Goal: Task Accomplishment & Management: Manage account settings

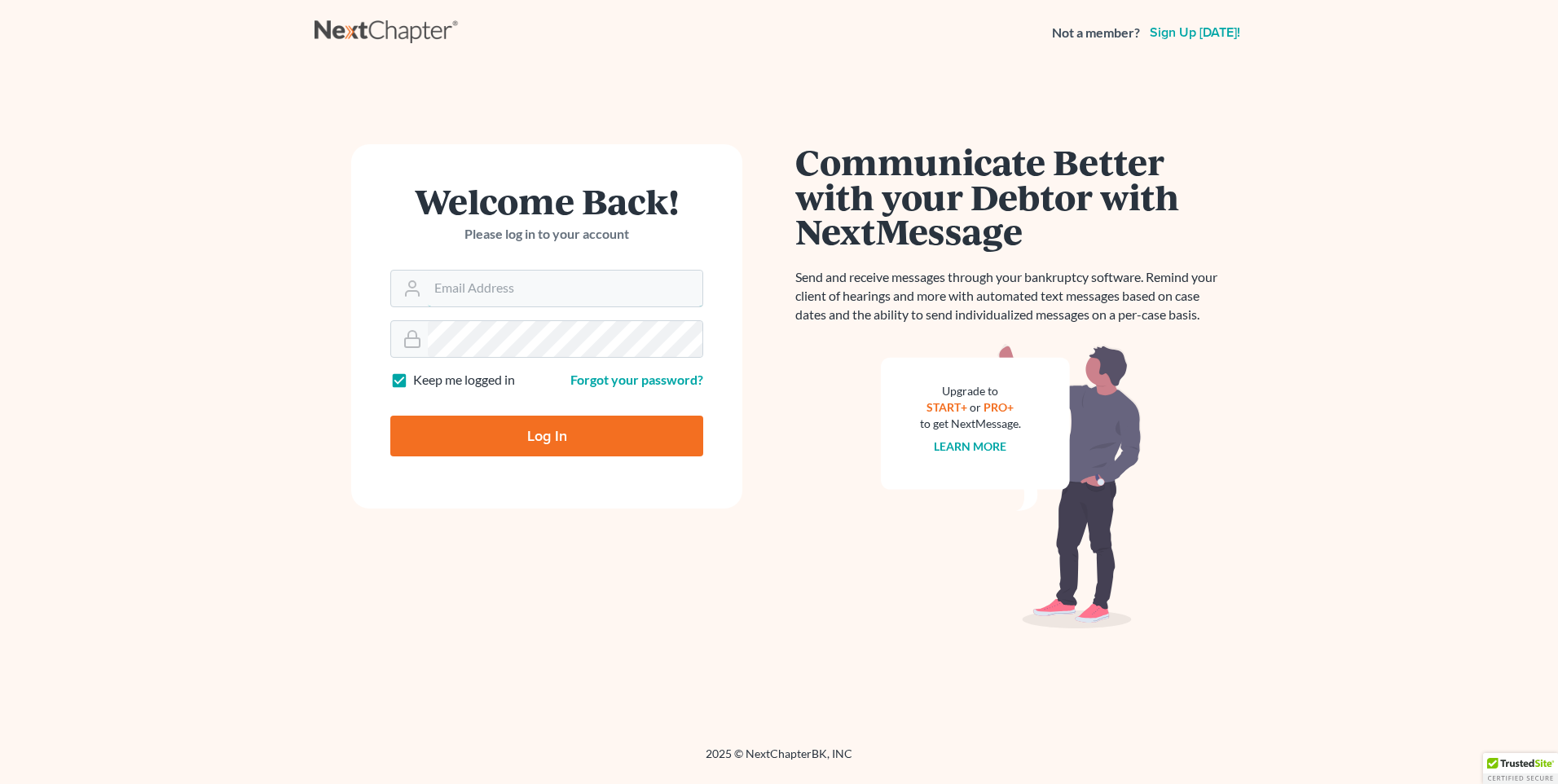
type input "[PERSON_NAME][EMAIL_ADDRESS][DOMAIN_NAME]"
click at [501, 436] on input "Log In" at bounding box center [546, 436] width 312 height 41
type input "Thinking..."
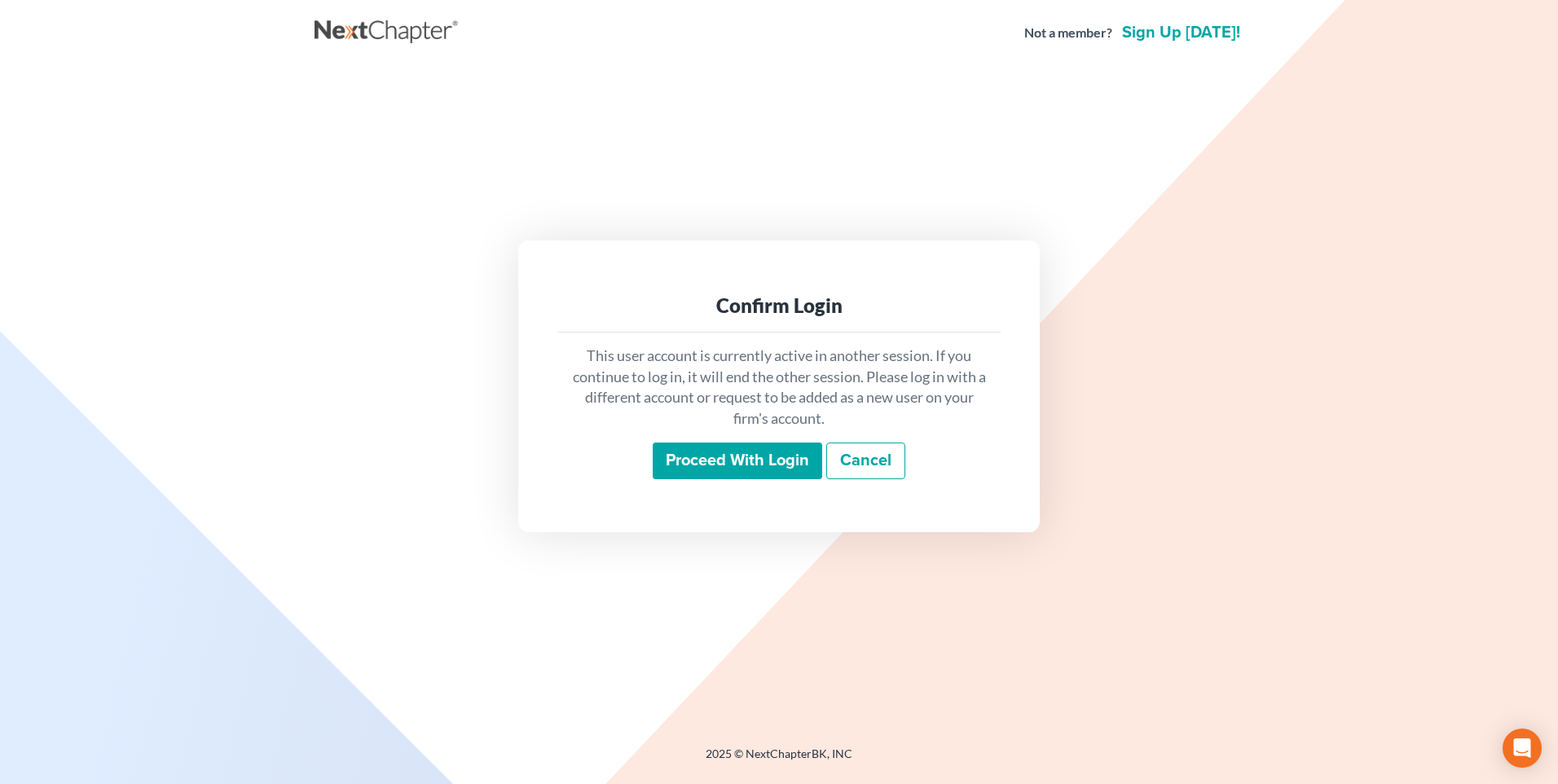
click at [674, 466] on input "Proceed with login" at bounding box center [738, 460] width 170 height 38
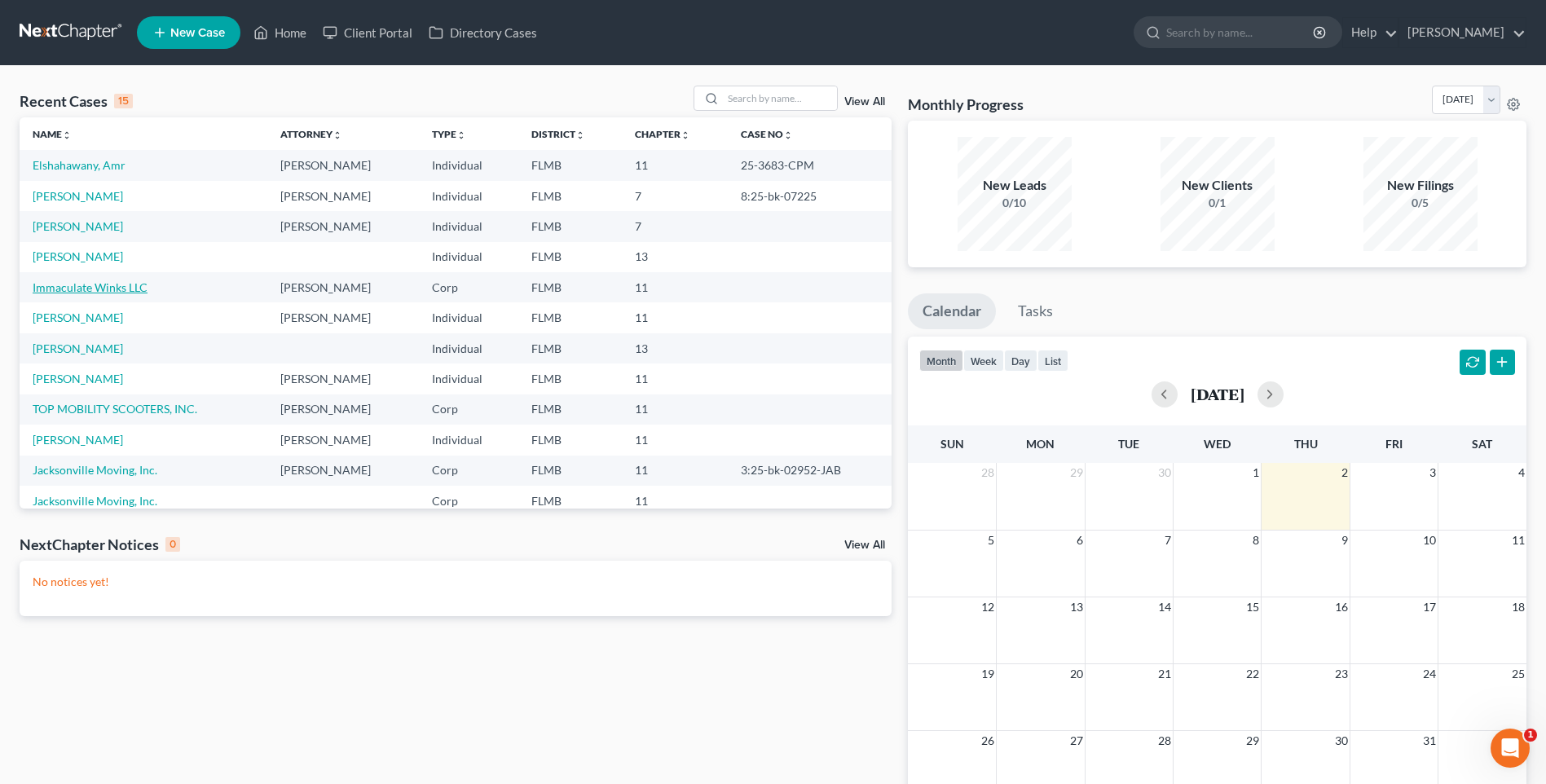
click at [67, 290] on link "Immaculate Winks LLC" at bounding box center [89, 287] width 115 height 14
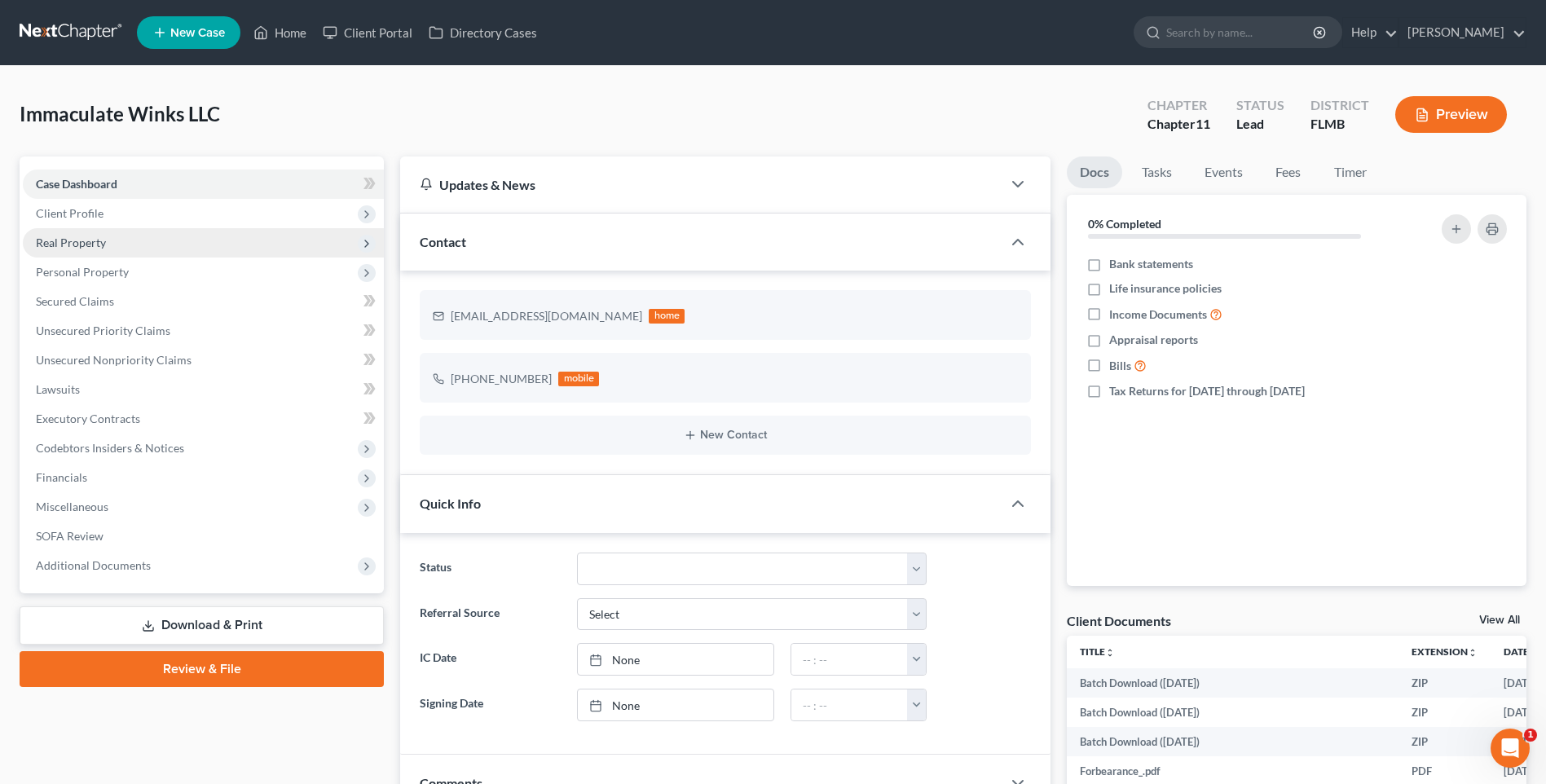
click at [83, 242] on span "Real Property" at bounding box center [71, 242] width 70 height 14
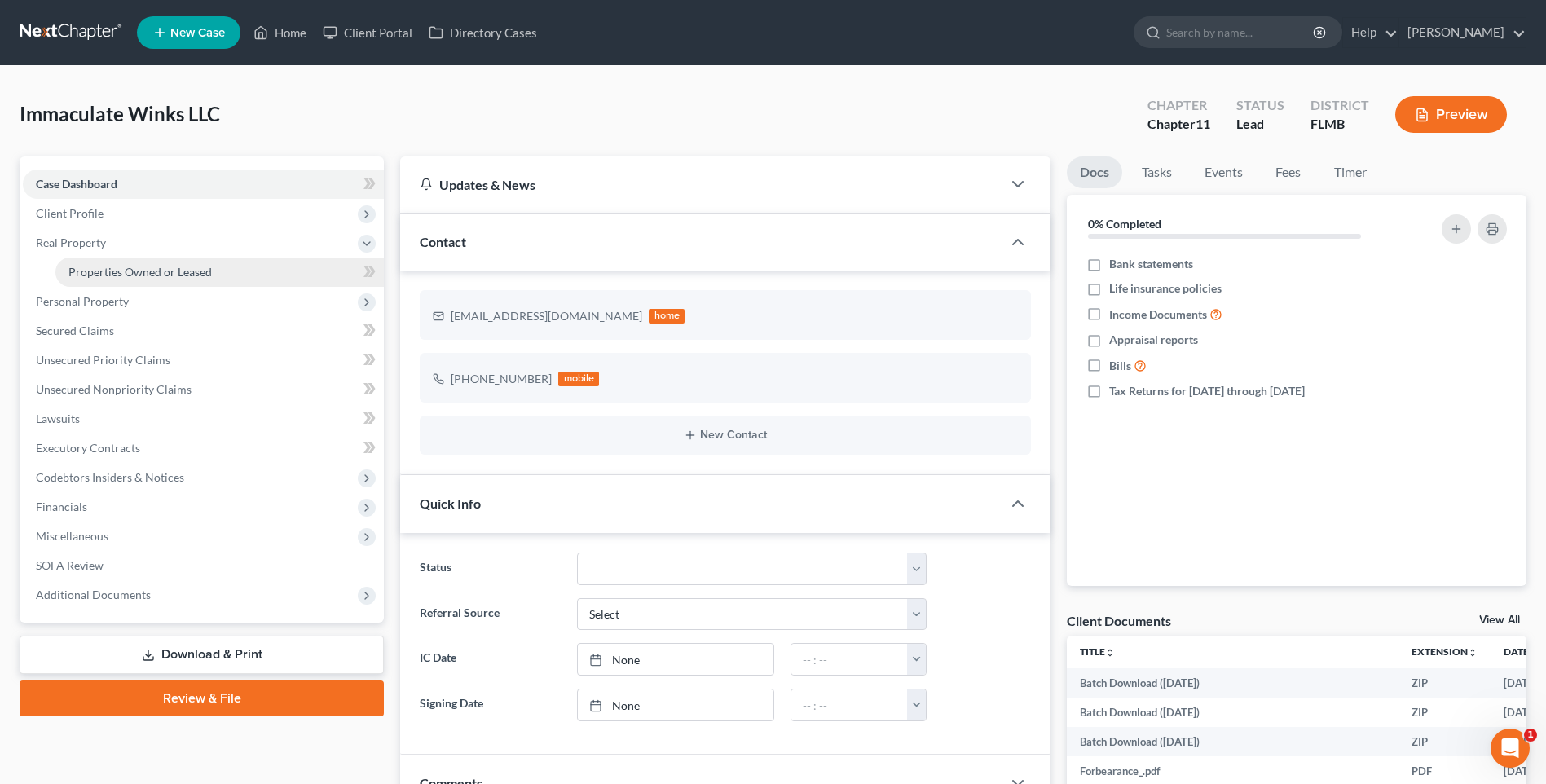
click at [117, 268] on span "Properties Owned or Leased" at bounding box center [140, 272] width 144 height 14
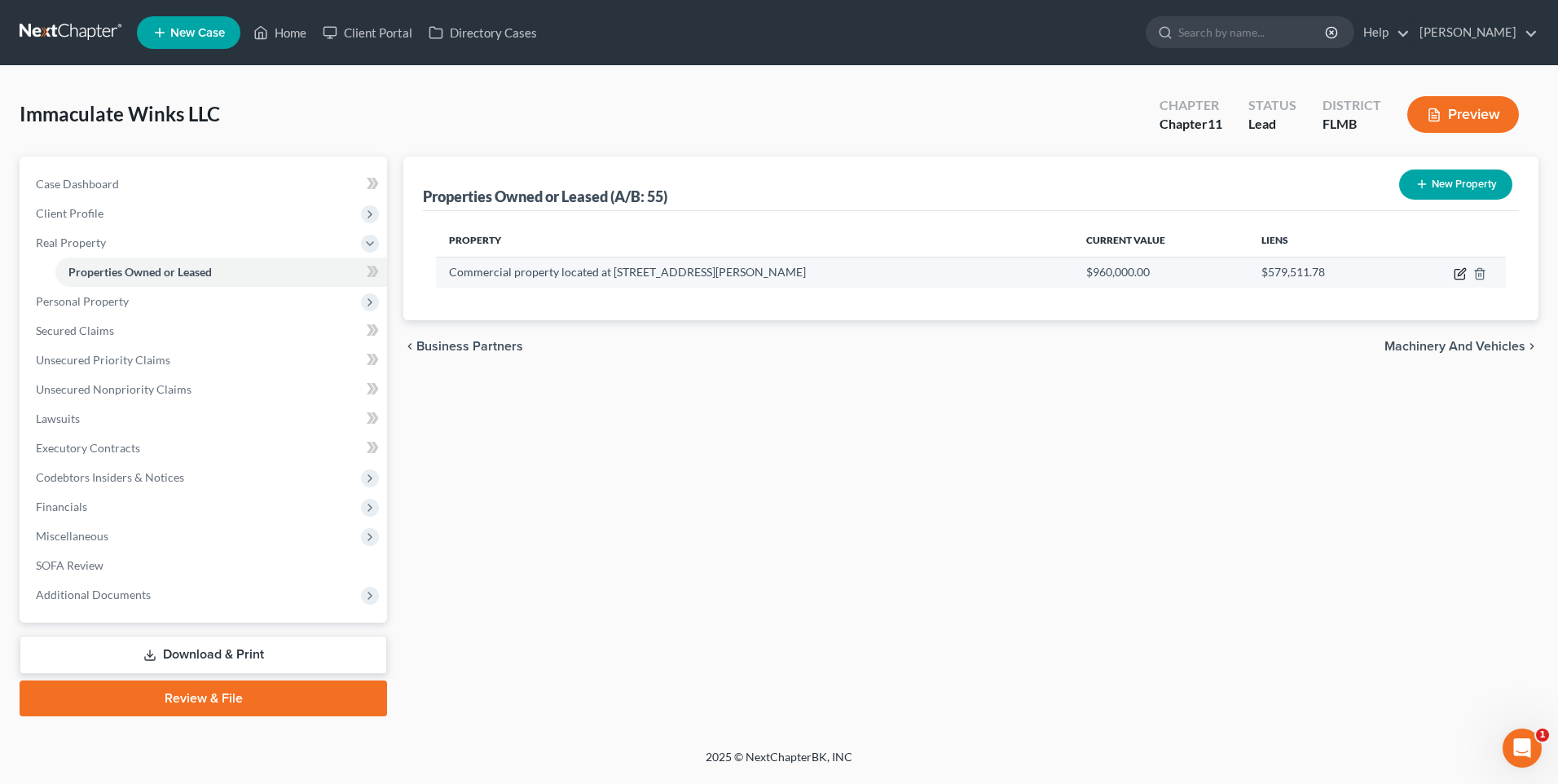
click at [1456, 275] on icon "button" at bounding box center [1460, 273] width 13 height 13
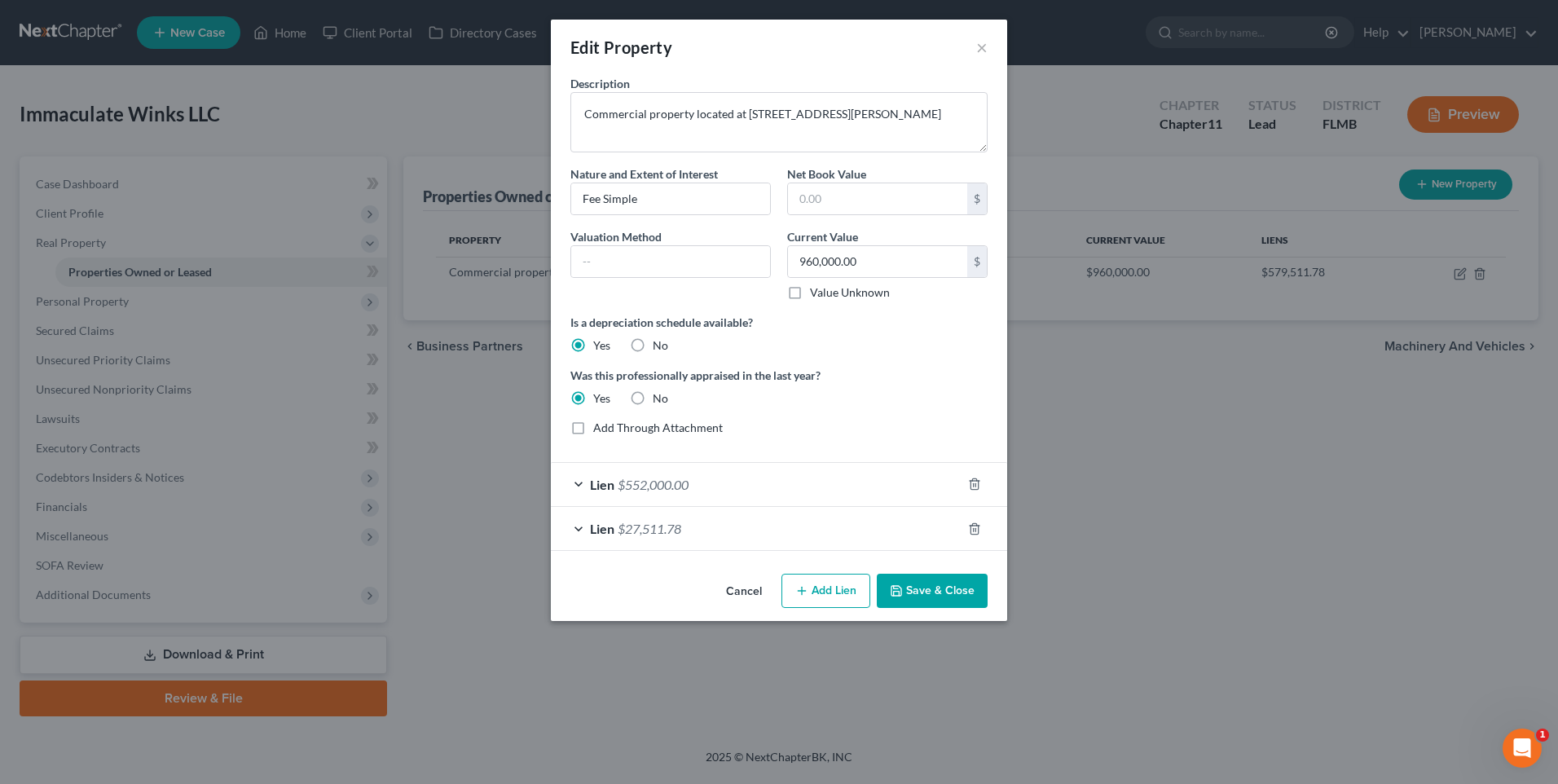
click at [579, 483] on div "Lien $552,000.00" at bounding box center [755, 484] width 411 height 43
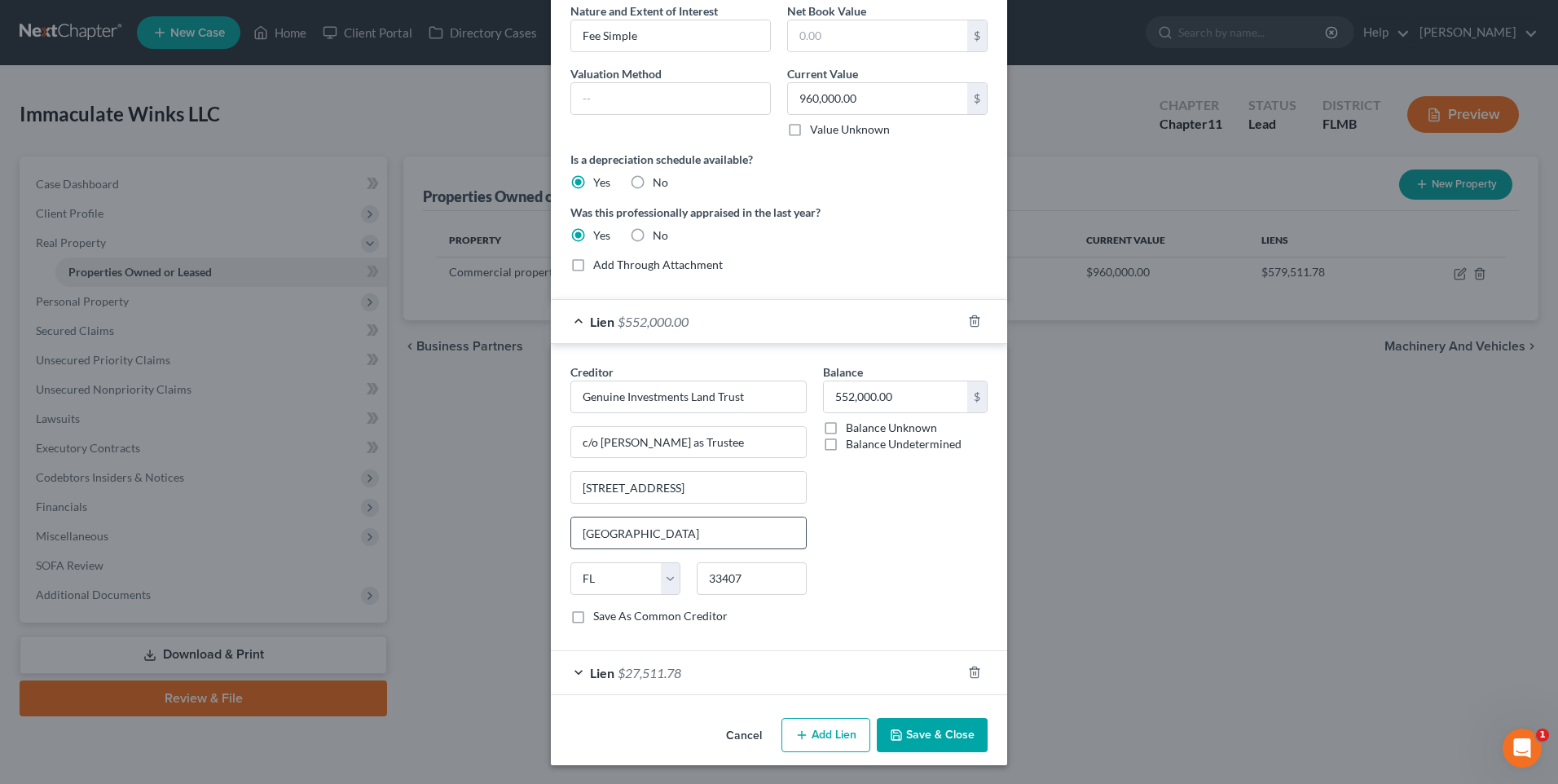
scroll to position [164, 0]
click at [573, 672] on div "Lien $27,511.78" at bounding box center [755, 671] width 411 height 43
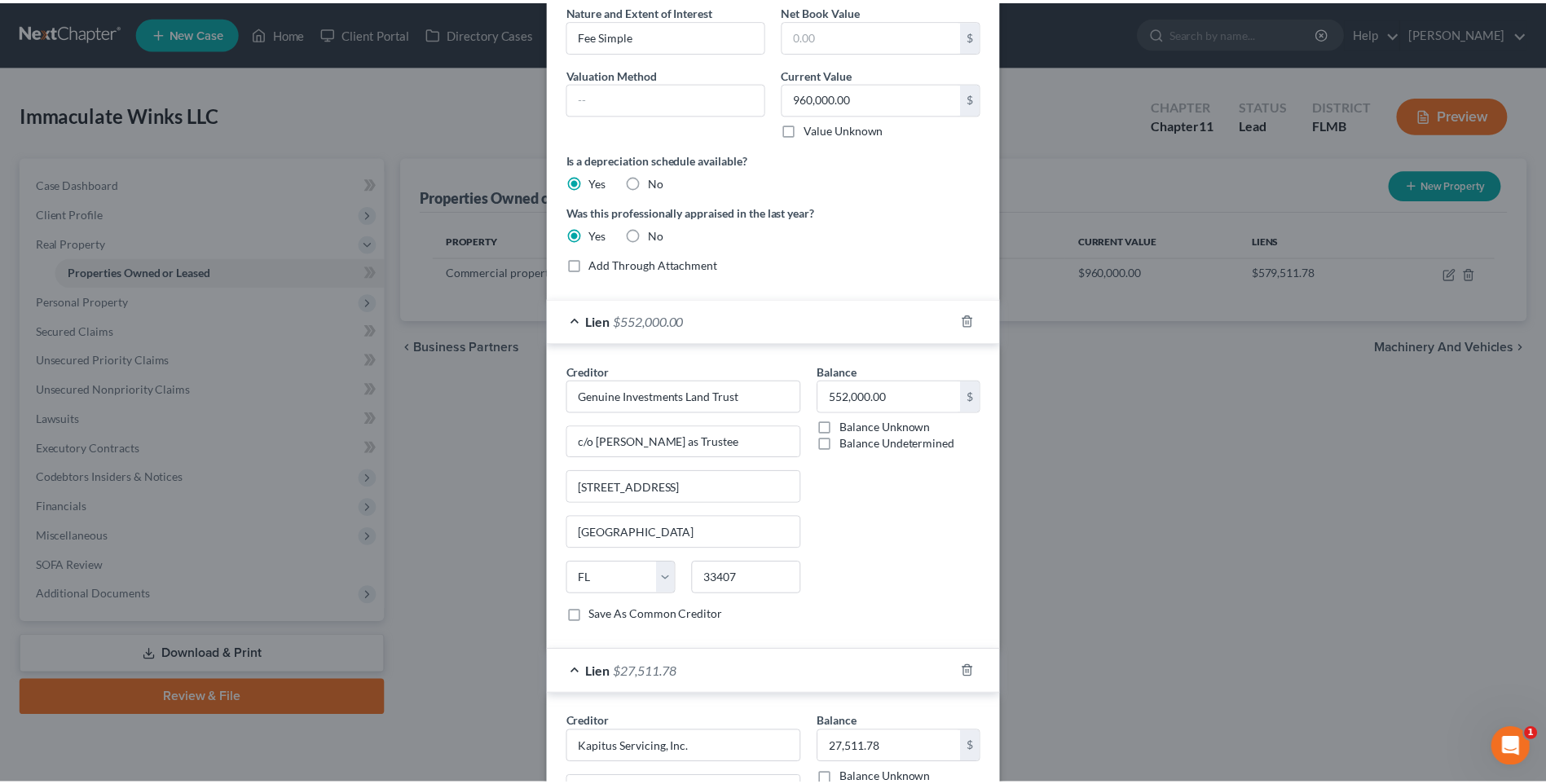
scroll to position [470, 0]
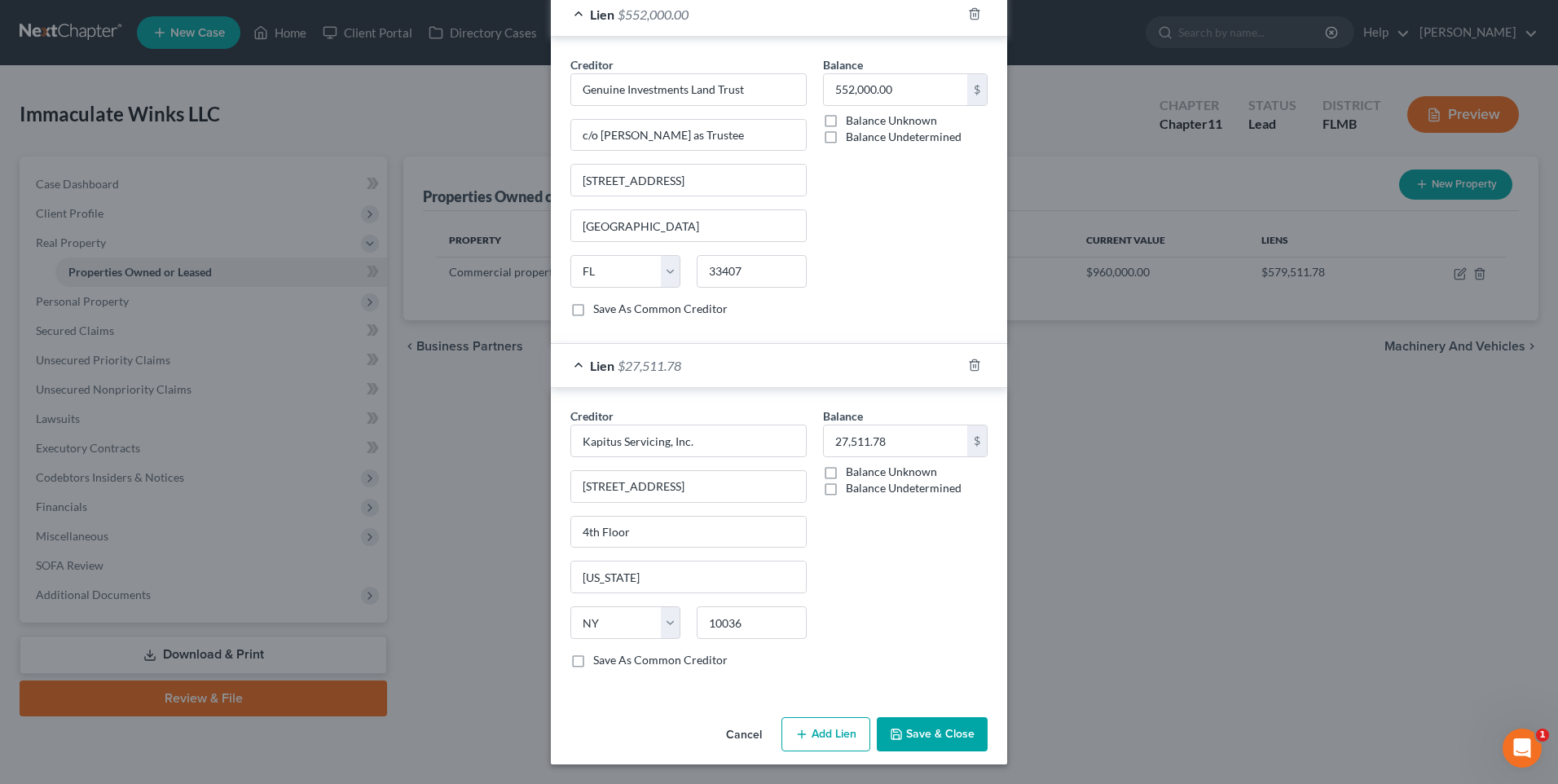
click at [928, 732] on button "Save & Close" at bounding box center [932, 733] width 111 height 34
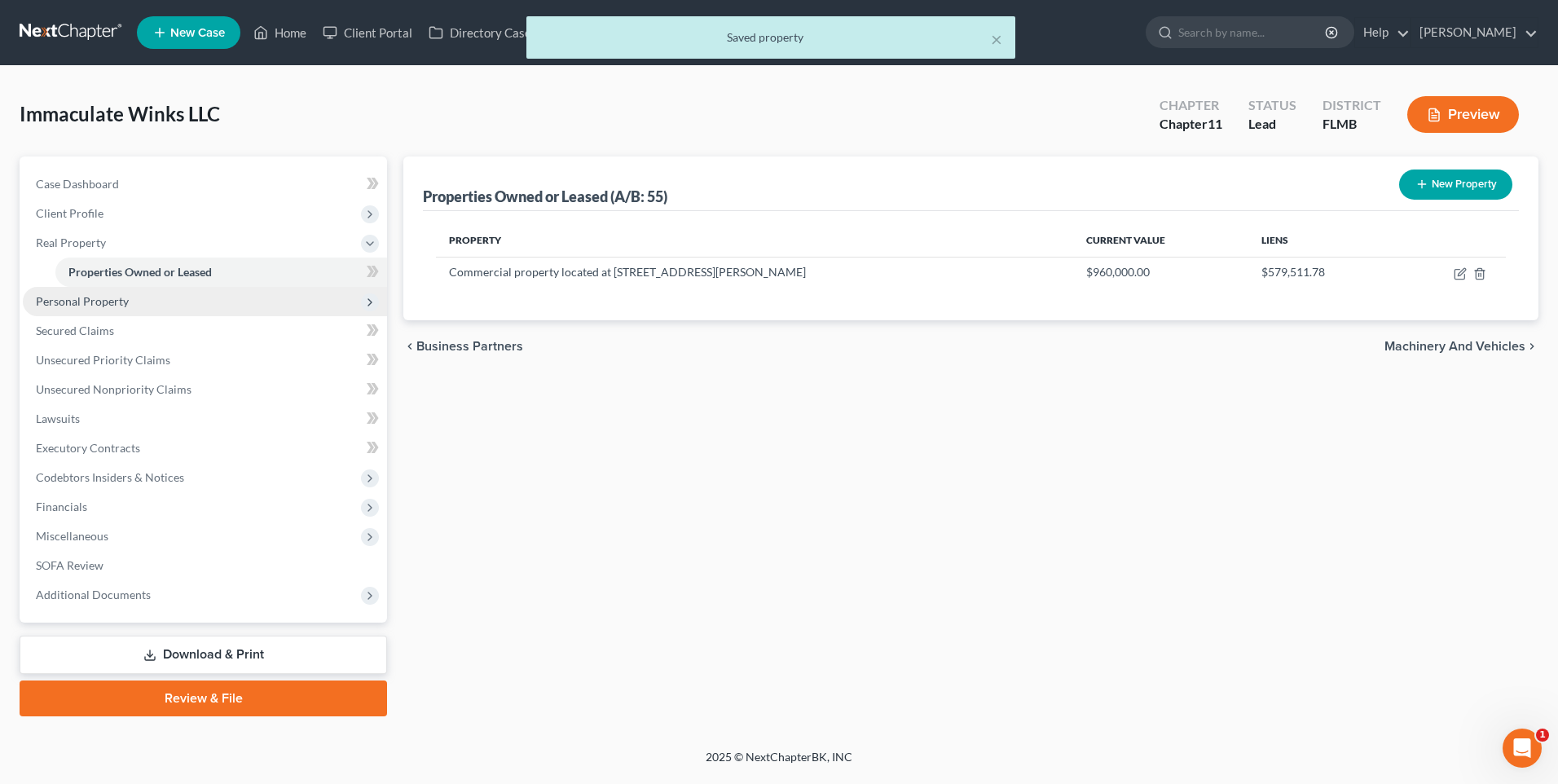
click at [68, 303] on span "Personal Property" at bounding box center [82, 301] width 93 height 14
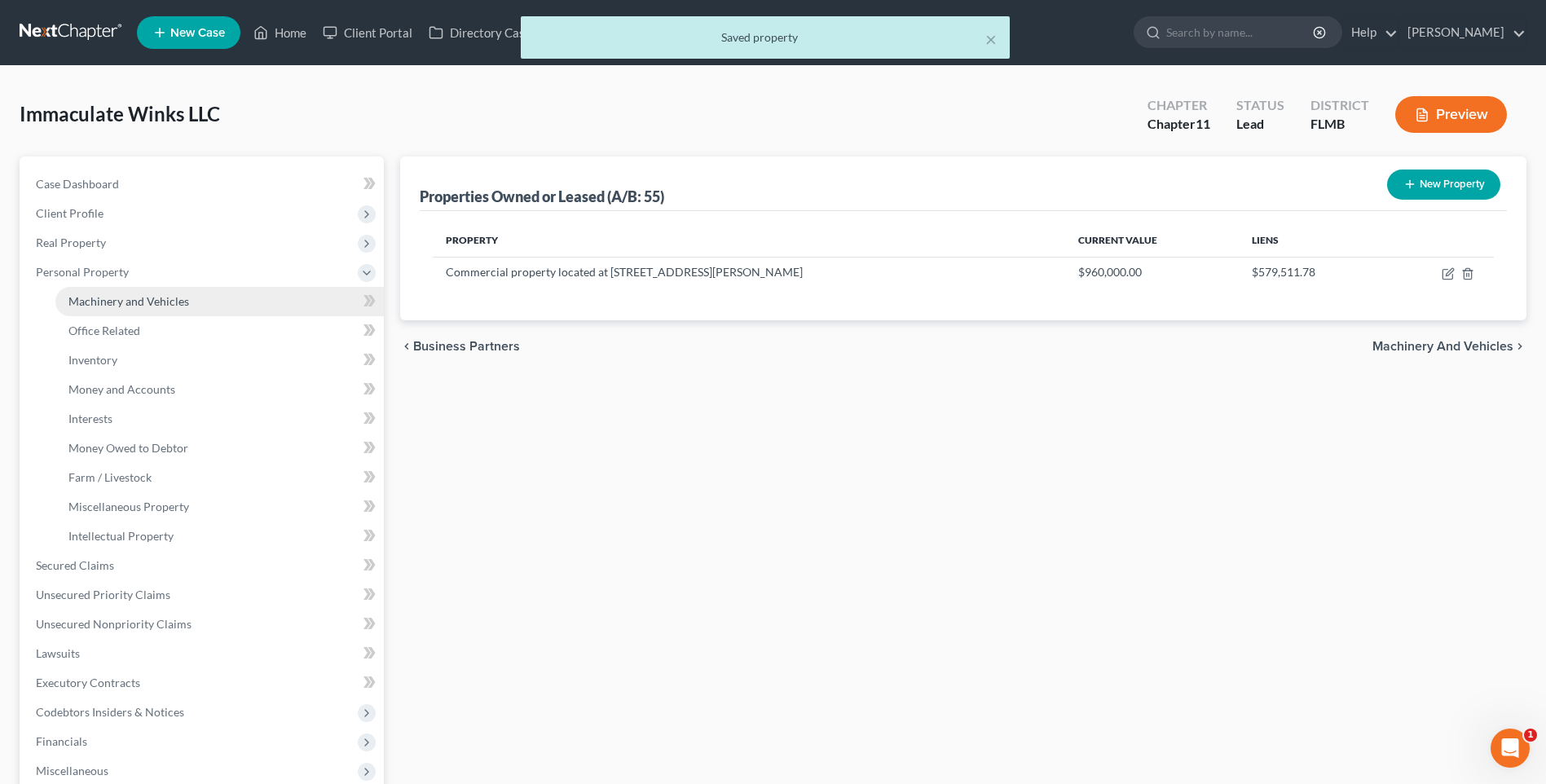
click at [196, 305] on link "Machinery and Vehicles" at bounding box center [219, 302] width 328 height 30
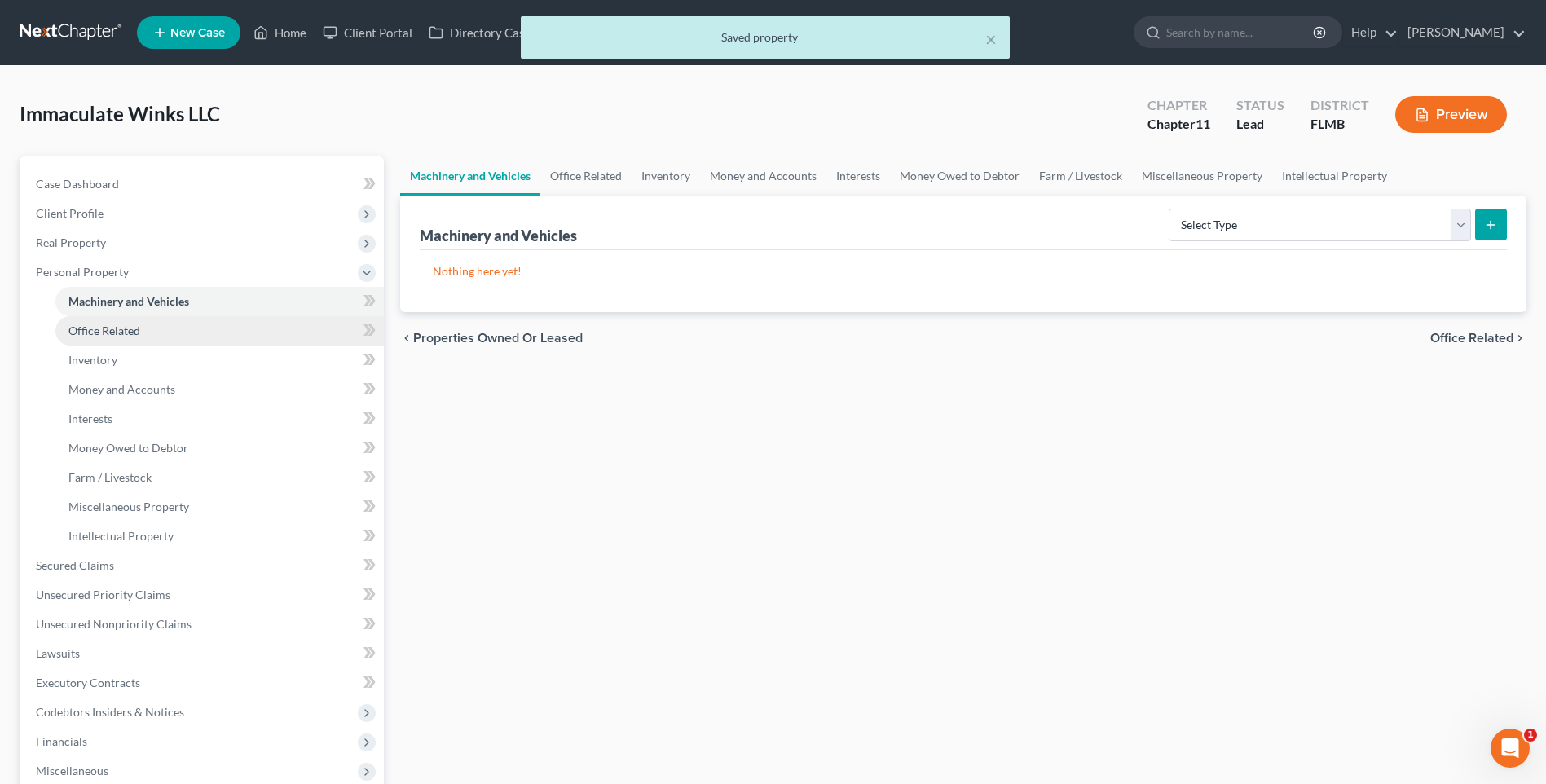
click at [127, 326] on span "Office Related" at bounding box center [104, 331] width 72 height 14
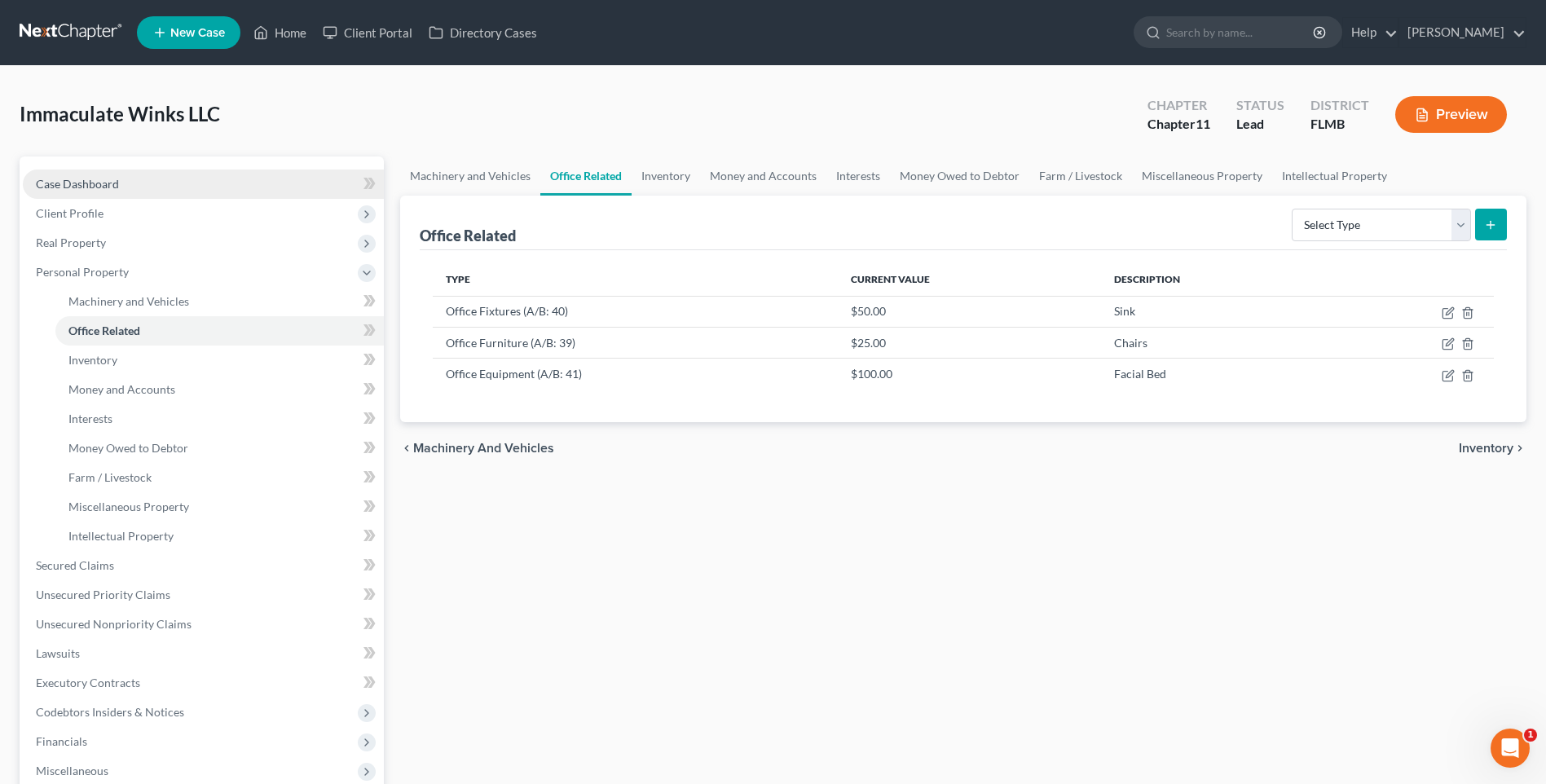
click at [69, 183] on span "Case Dashboard" at bounding box center [77, 184] width 83 height 14
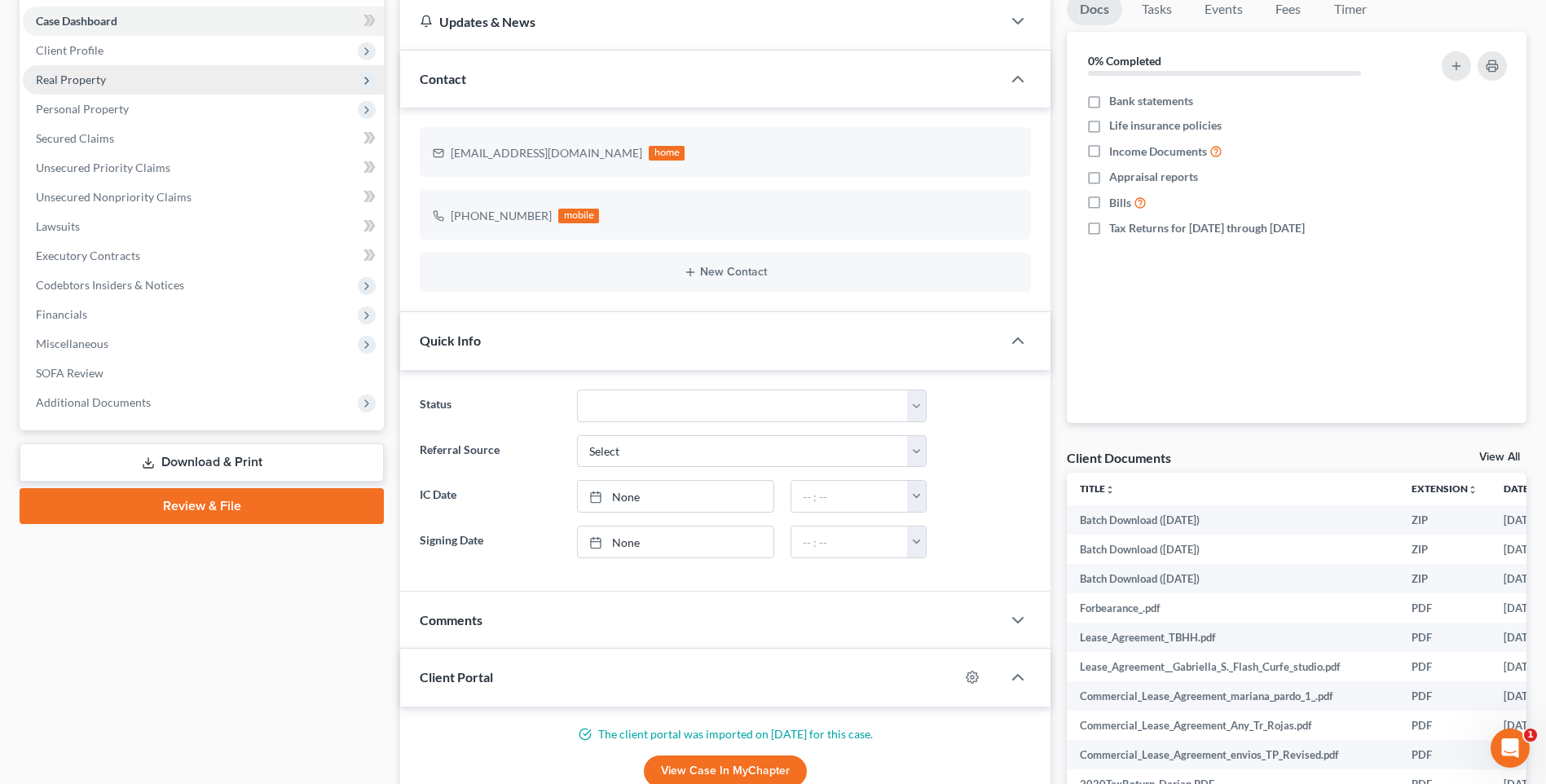
click at [99, 73] on span "Real Property" at bounding box center [71, 80] width 70 height 14
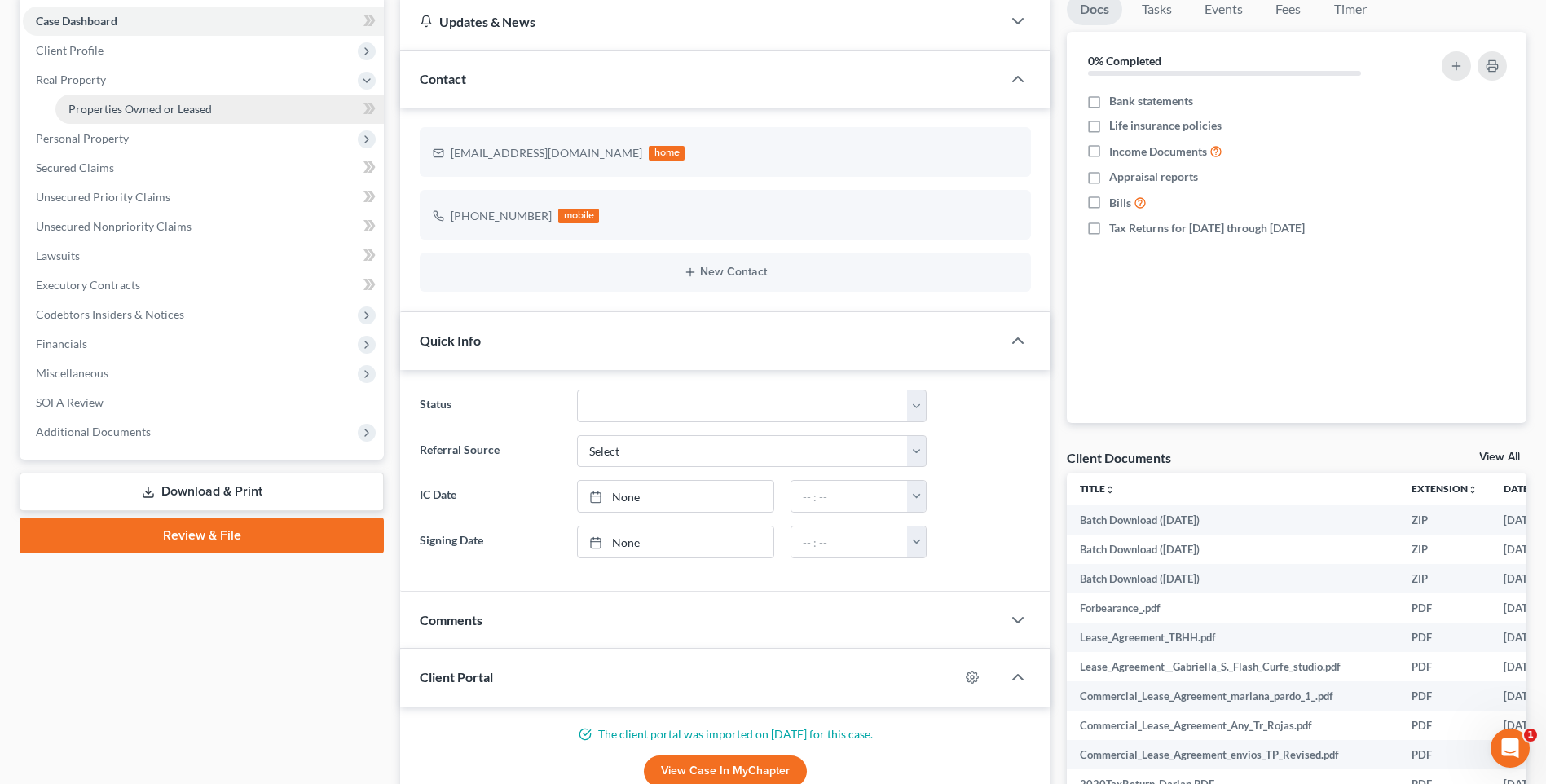
click at [129, 110] on span "Properties Owned or Leased" at bounding box center [140, 108] width 144 height 14
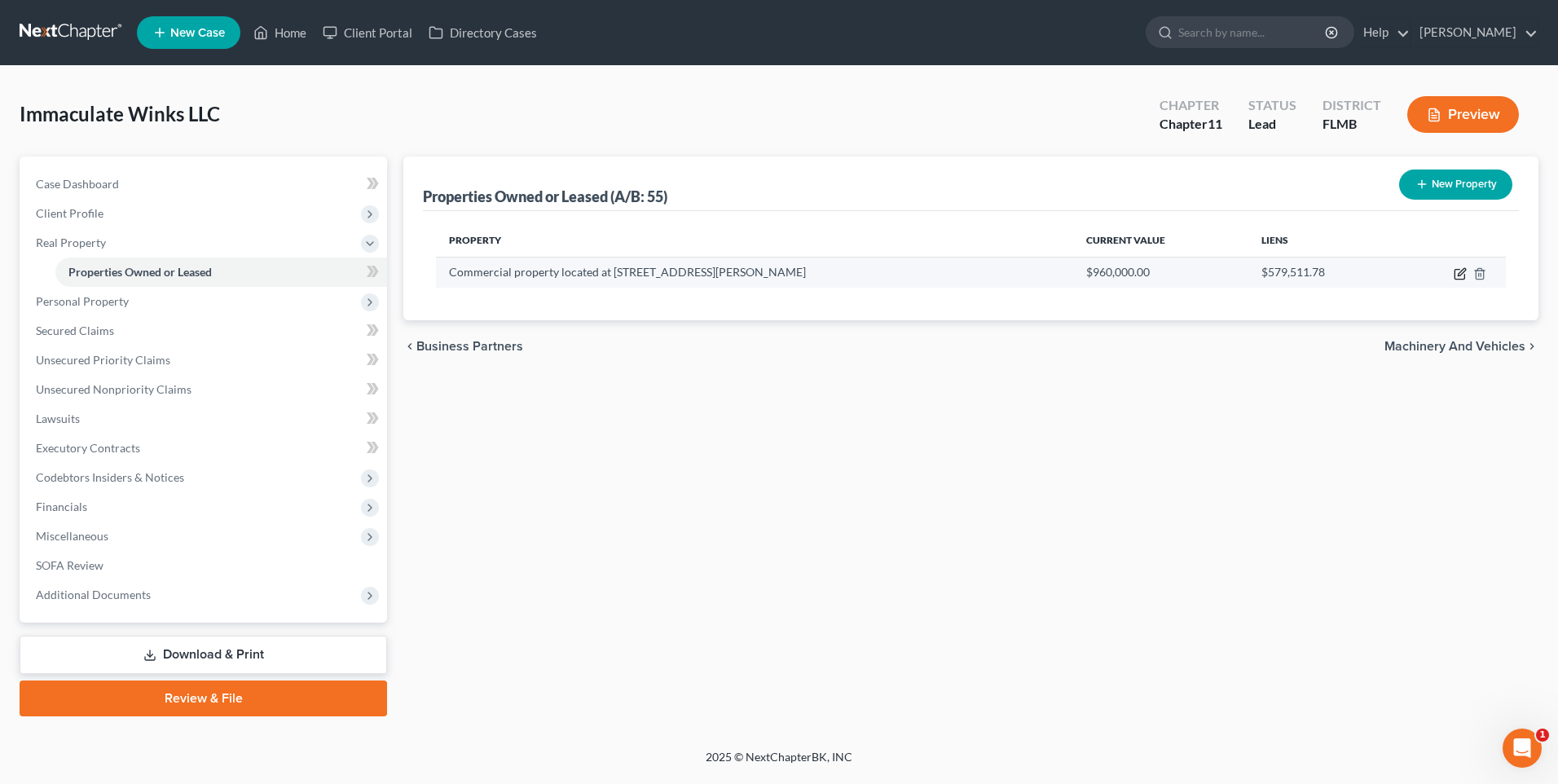
click at [1460, 269] on icon "button" at bounding box center [1460, 273] width 13 height 13
select select "9"
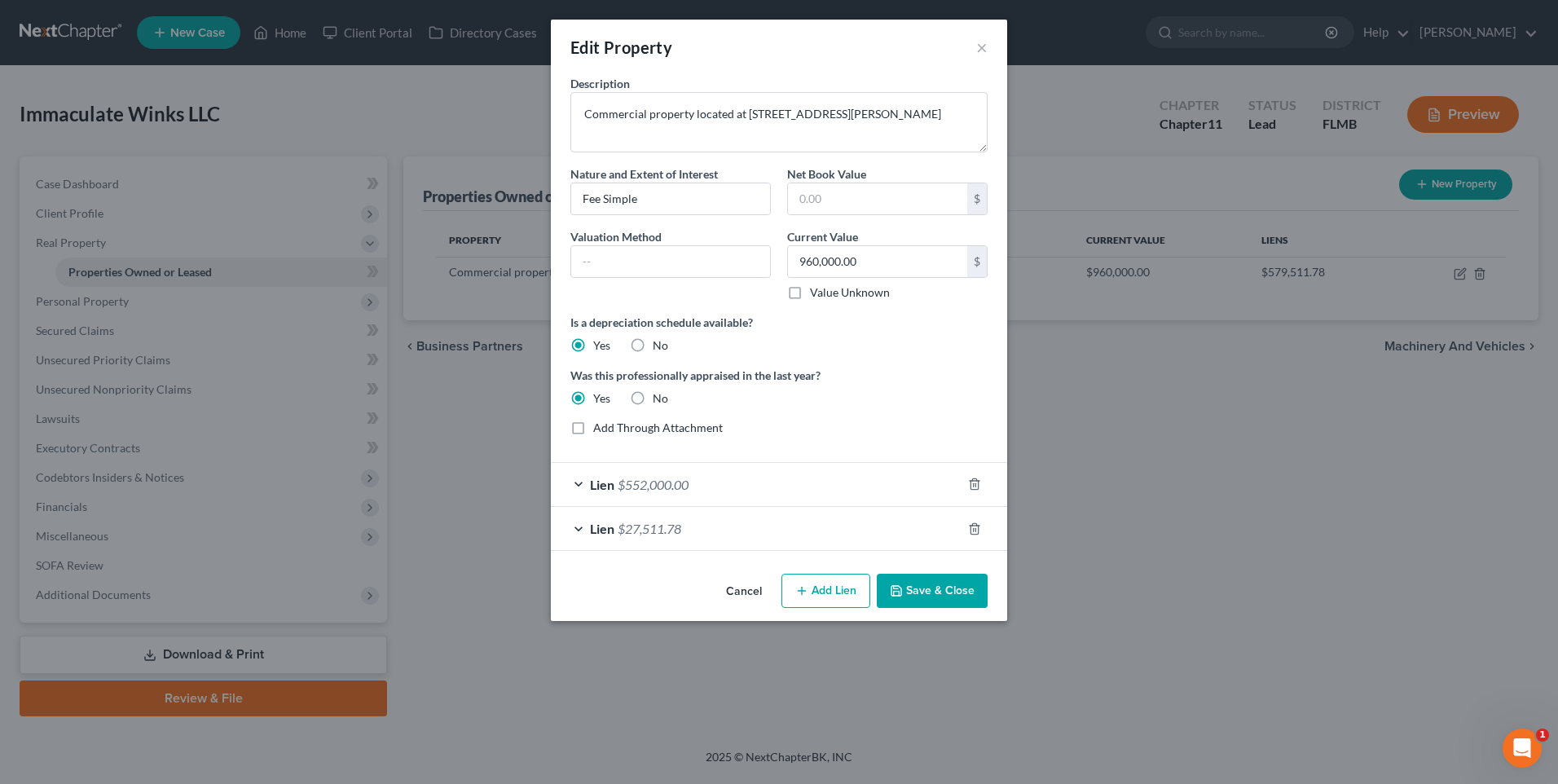
click at [571, 485] on div "Lien $552,000.00" at bounding box center [755, 484] width 411 height 43
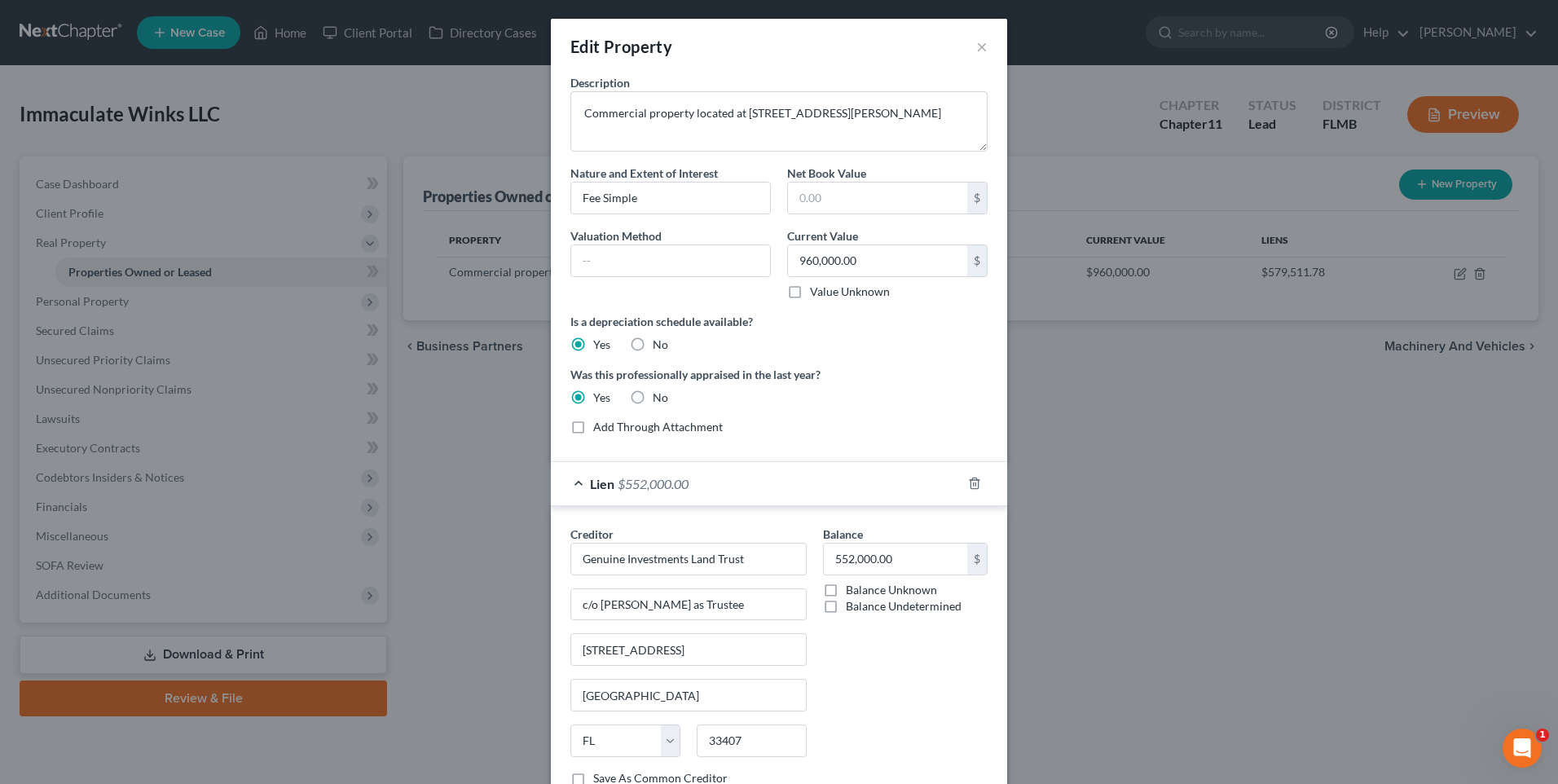
scroll to position [164, 0]
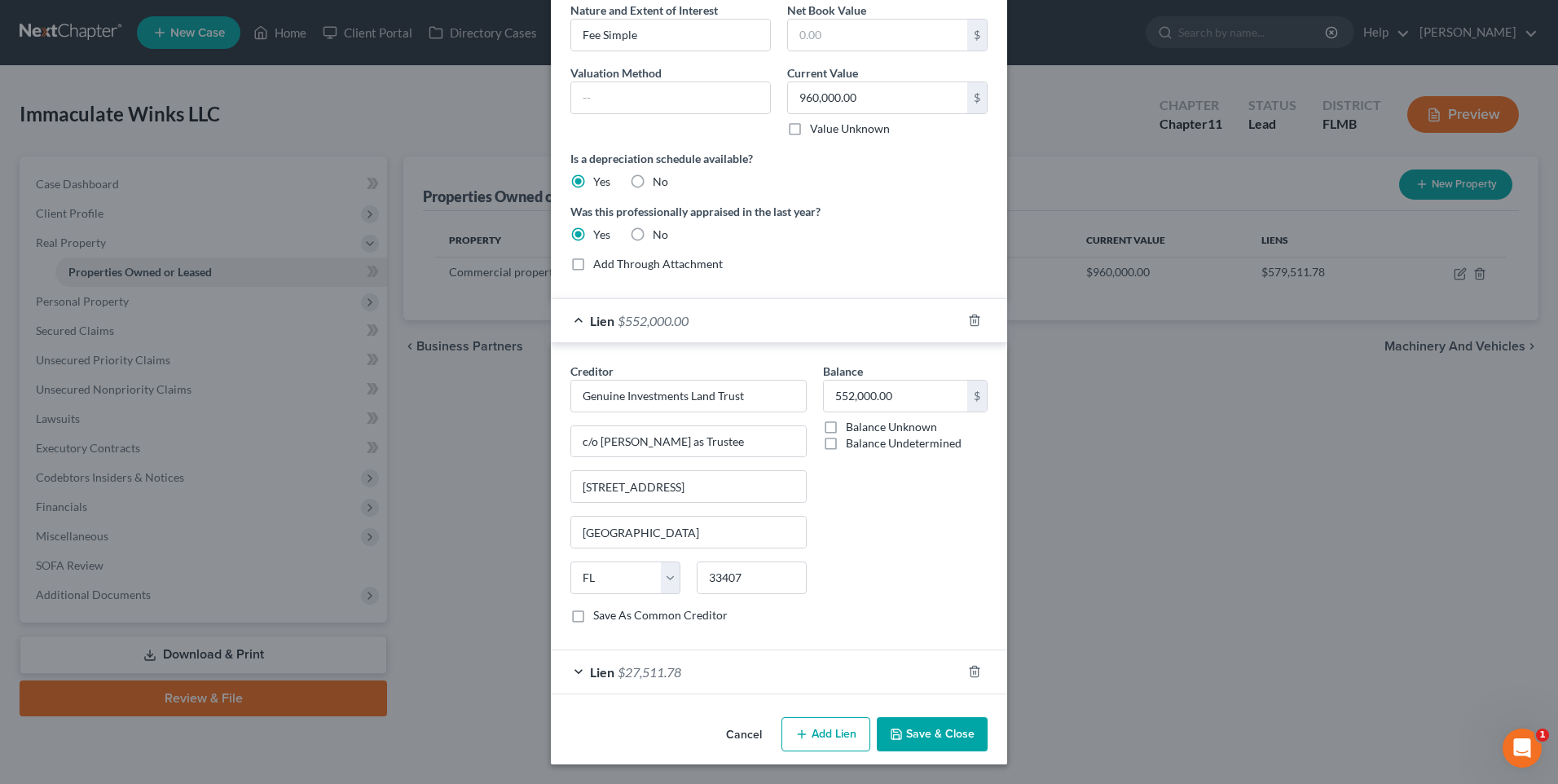
click at [732, 732] on button "Cancel" at bounding box center [744, 734] width 62 height 32
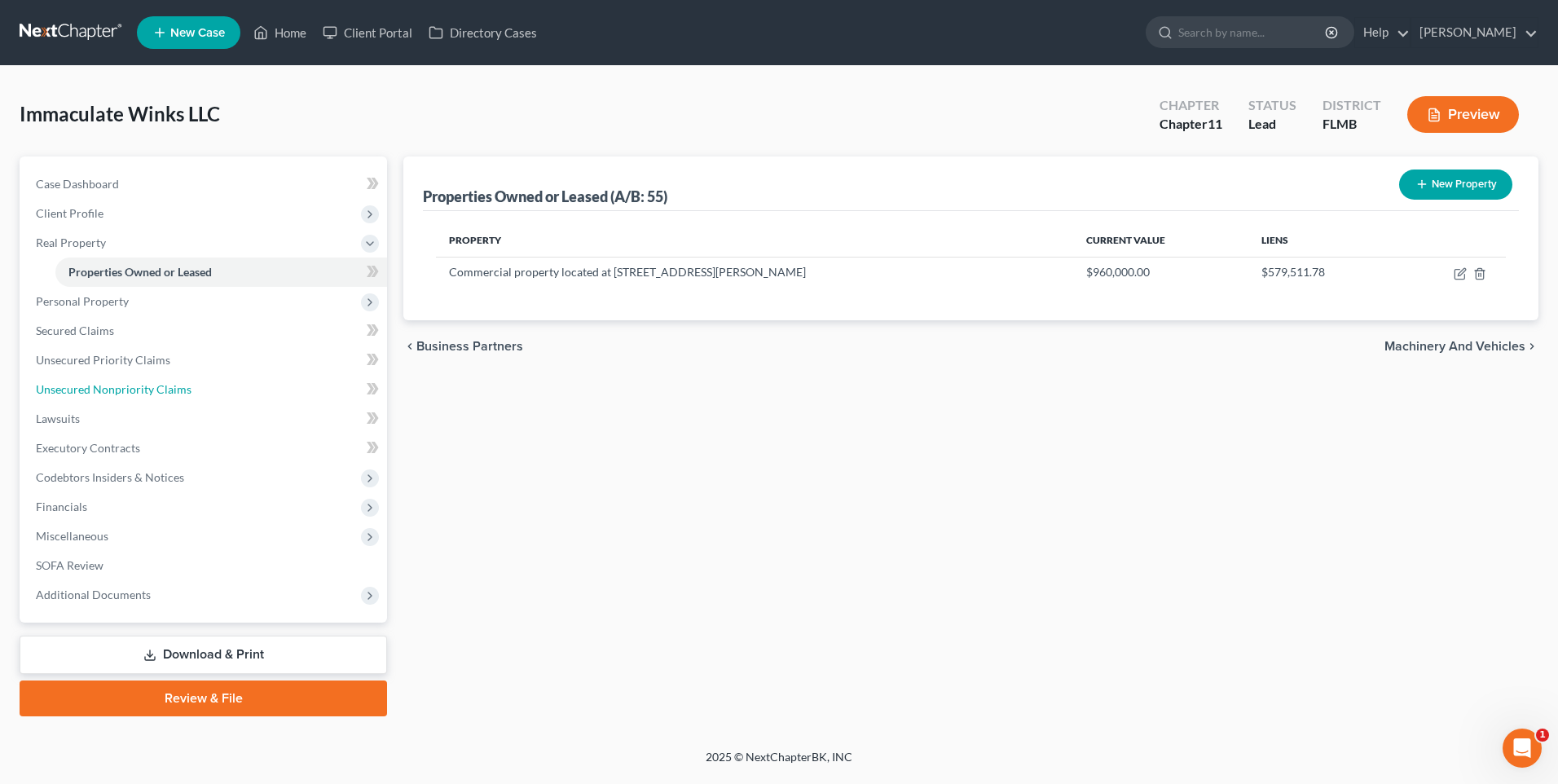
drag, startPoint x: 65, startPoint y: 394, endPoint x: 633, endPoint y: 453, distance: 571.1
click at [65, 394] on span "Unsecured Nonpriority Claims" at bounding box center [114, 389] width 156 height 14
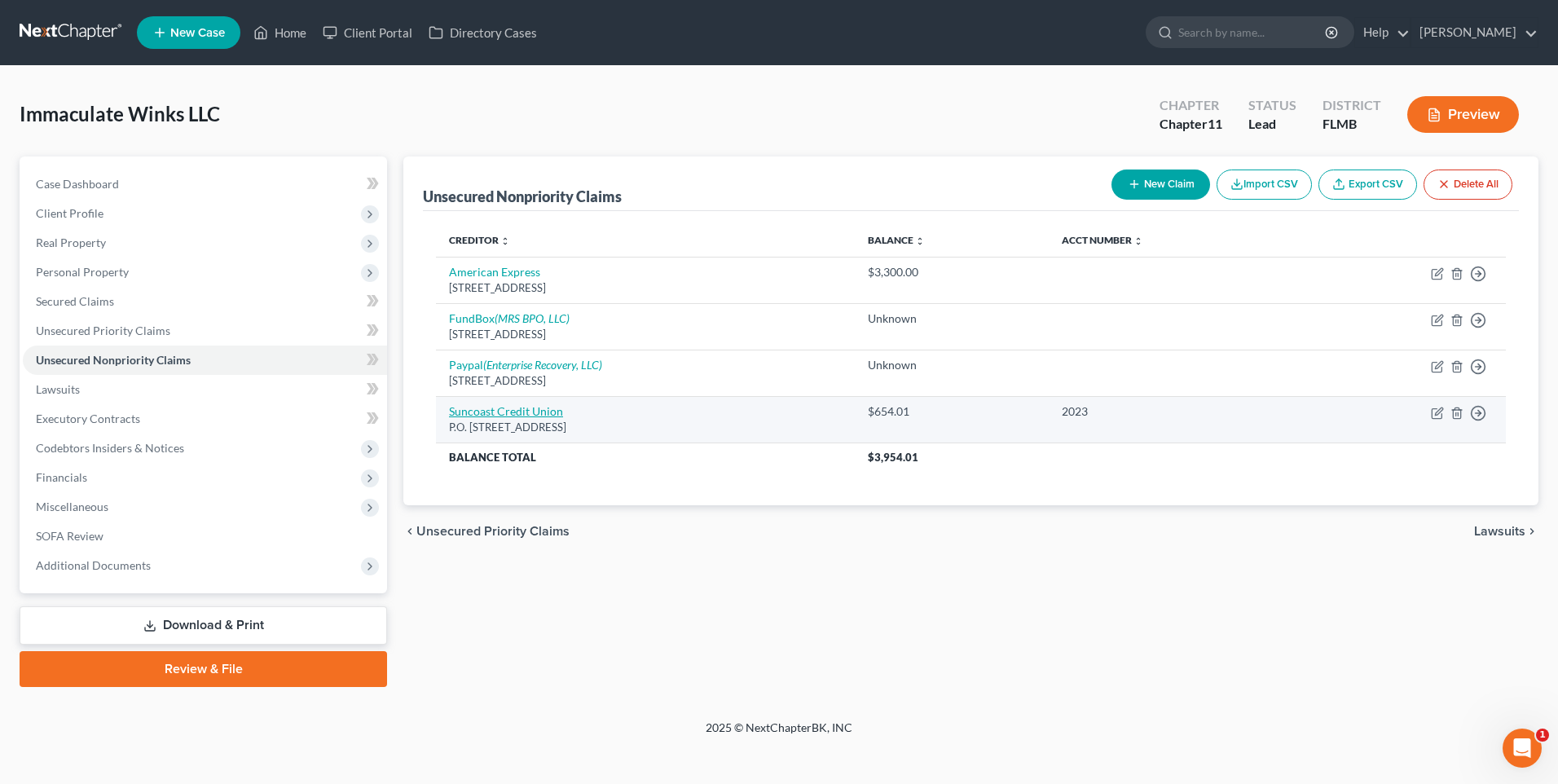
click at [475, 410] on link "Suncoast Credit Union" at bounding box center [506, 411] width 114 height 14
select select "9"
select select "8"
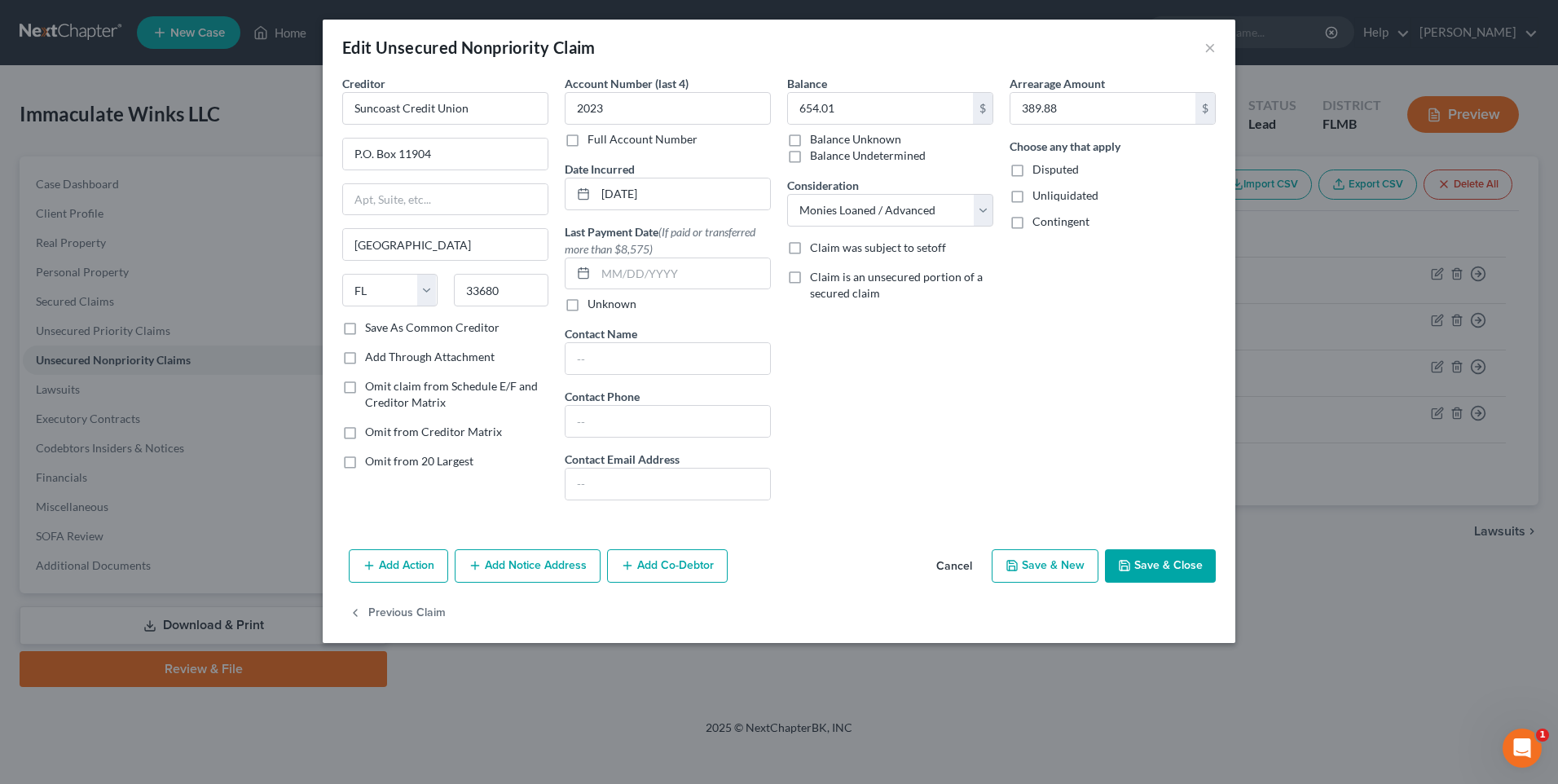
click at [1175, 564] on button "Save & Close" at bounding box center [1160, 565] width 111 height 34
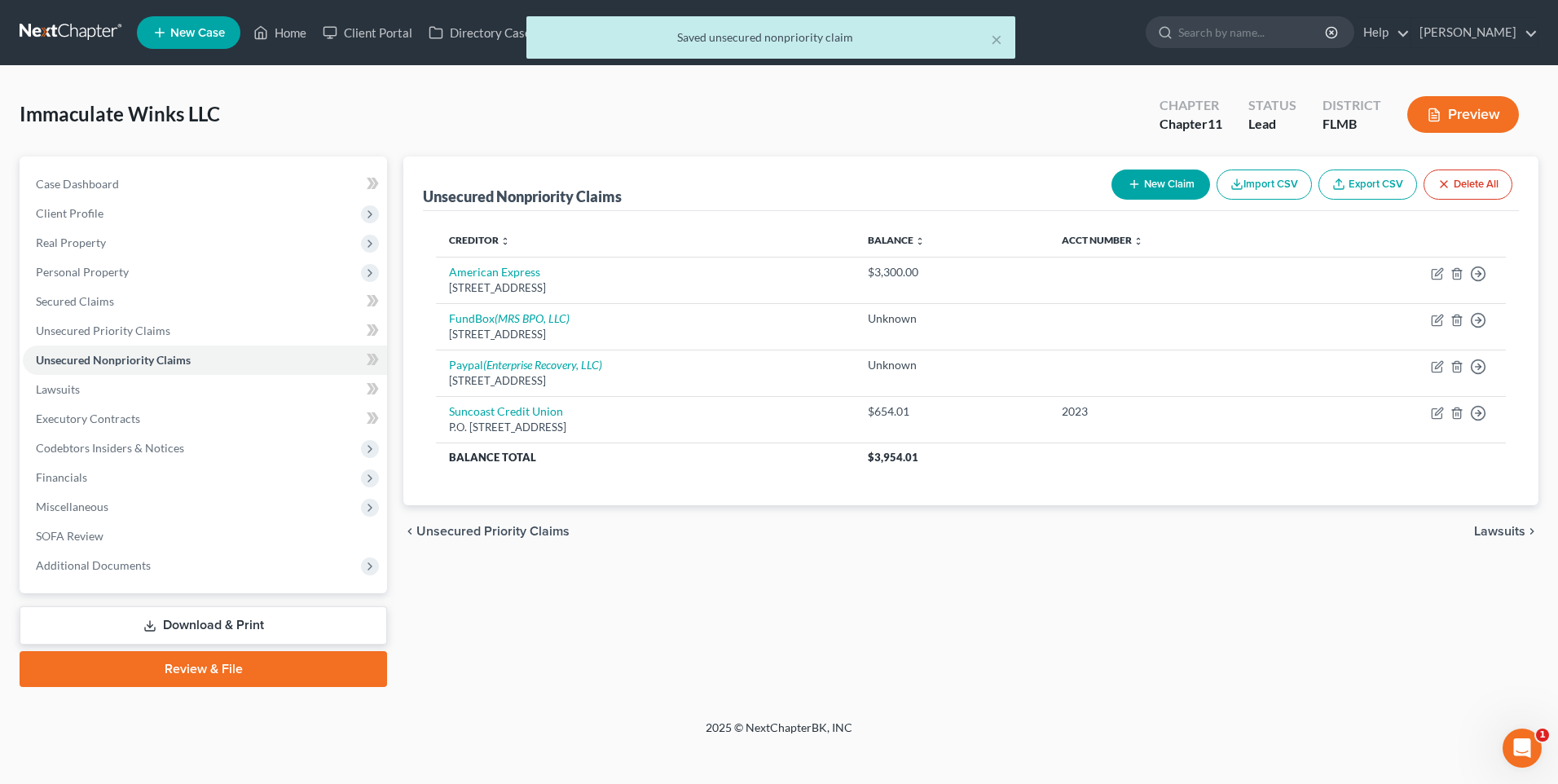
click at [1168, 178] on button "New Claim" at bounding box center [1161, 185] width 99 height 30
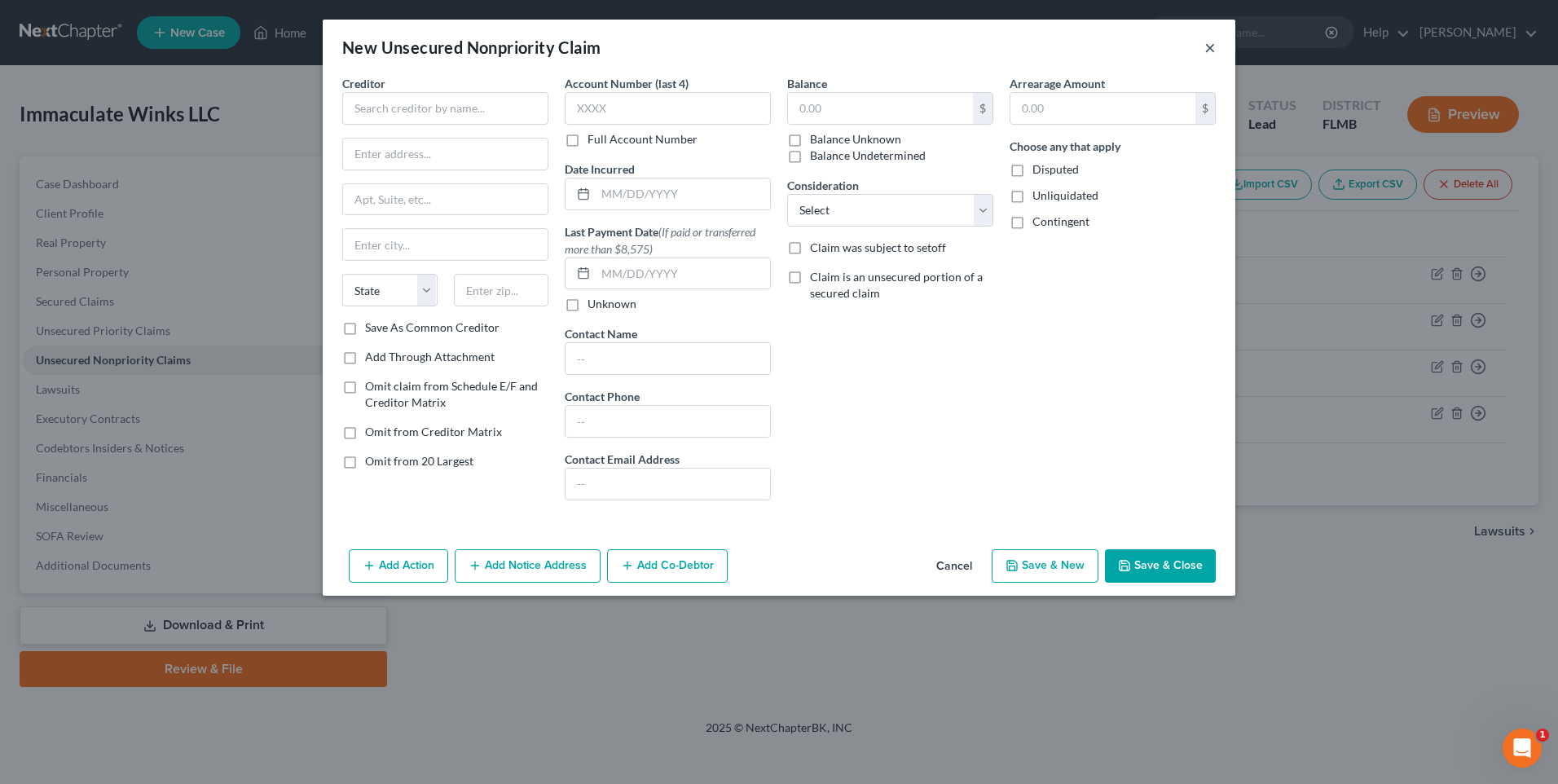
click at [1209, 45] on button "×" at bounding box center [1210, 47] width 11 height 19
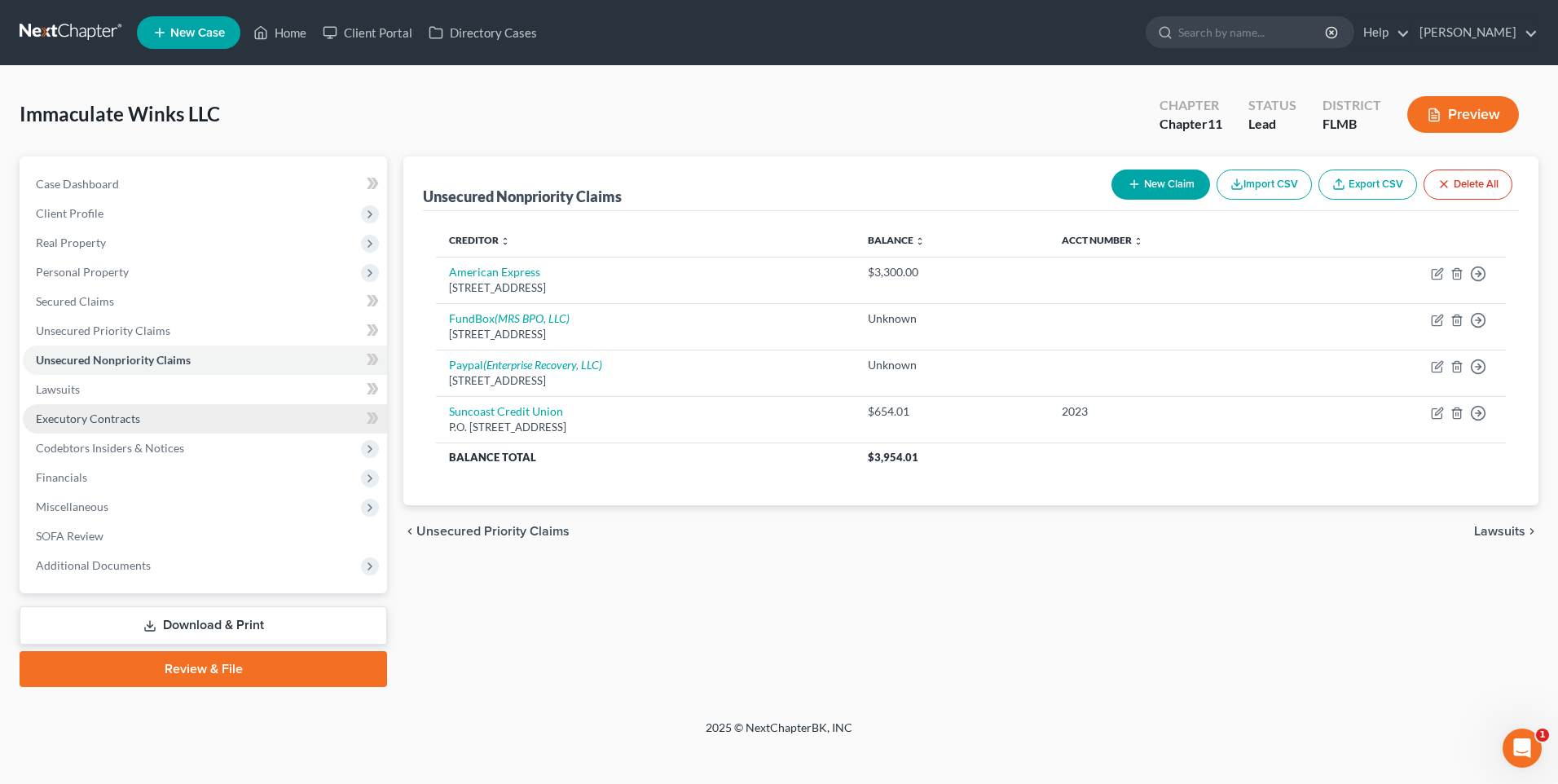
click at [130, 417] on span "Executory Contracts" at bounding box center [88, 418] width 104 height 14
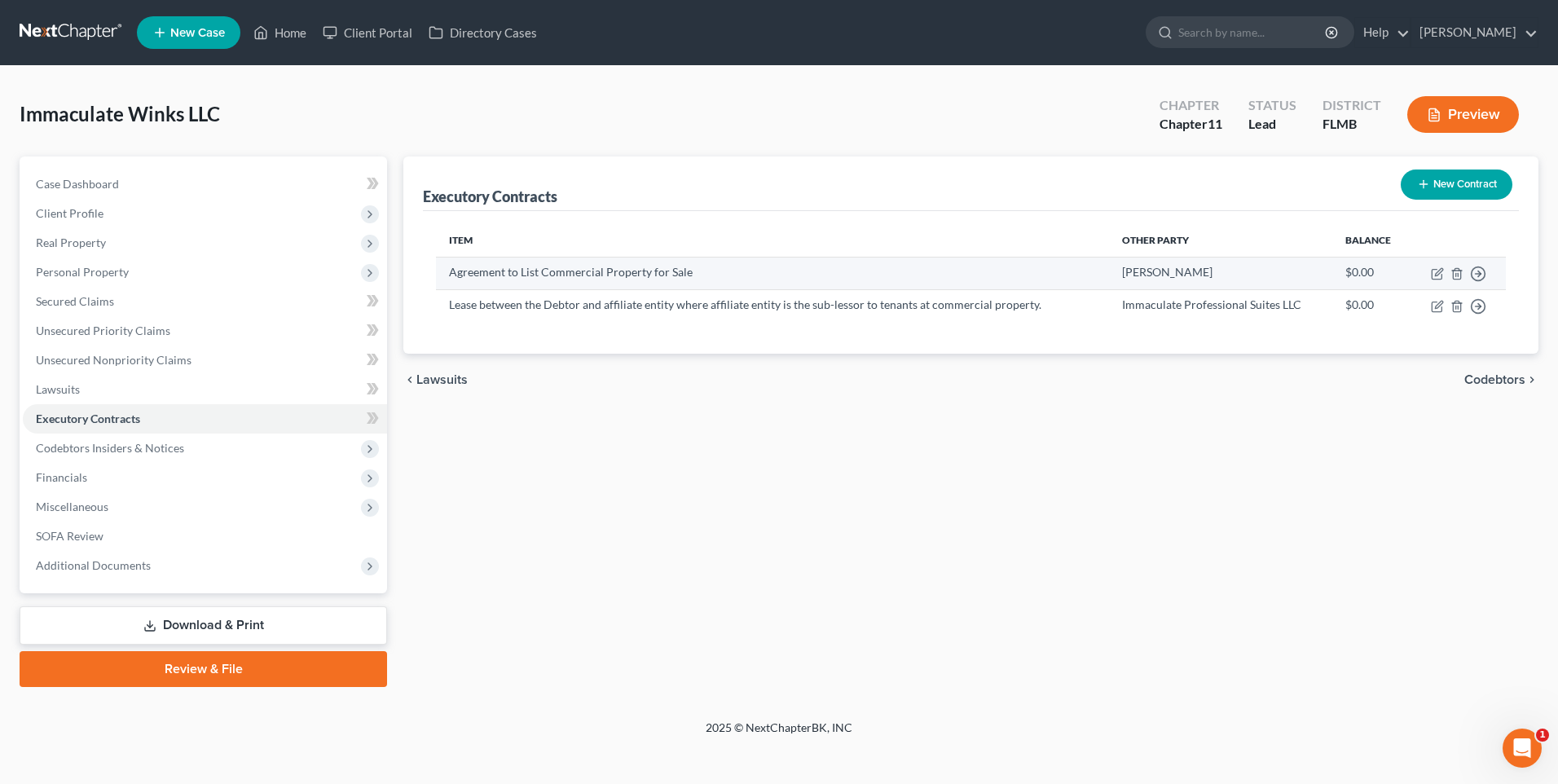
click at [649, 272] on td "Agreement to List Commercial Property for Sale" at bounding box center [772, 272] width 673 height 32
click at [1431, 309] on icon "button" at bounding box center [1437, 306] width 13 height 13
select select "2"
select select "9"
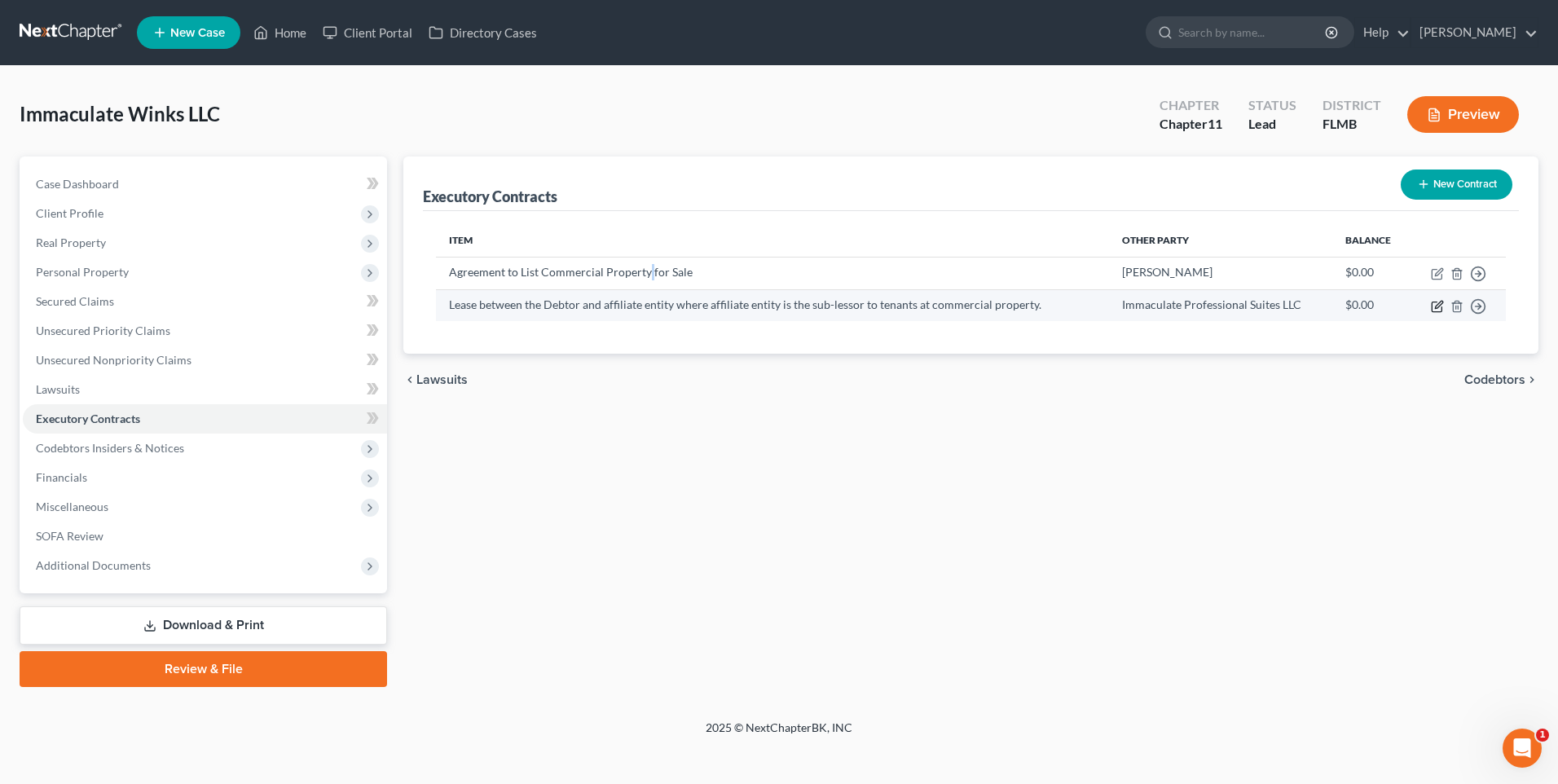
select select "0"
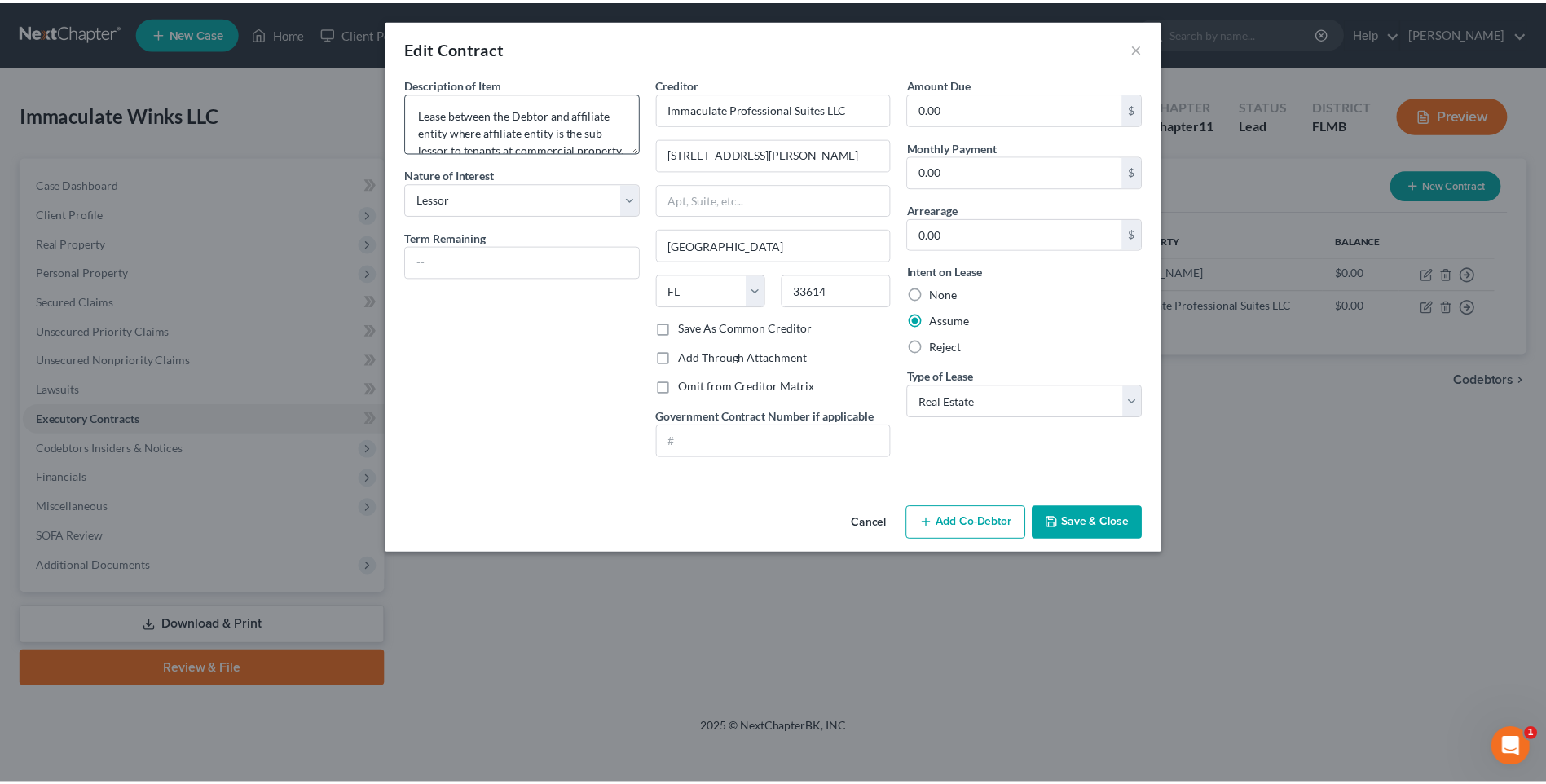
scroll to position [34, 0]
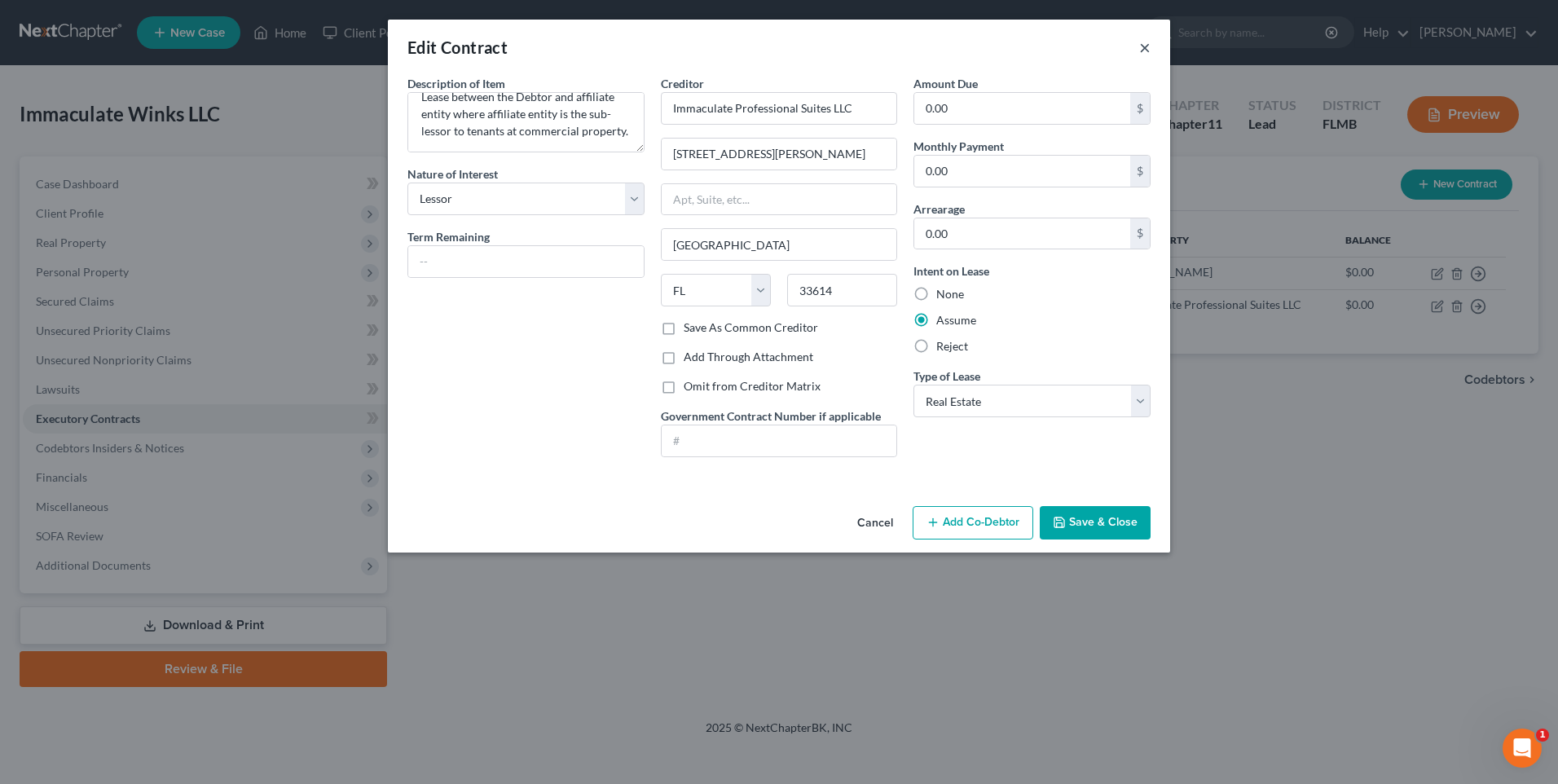
click at [1141, 46] on button "×" at bounding box center [1144, 47] width 11 height 19
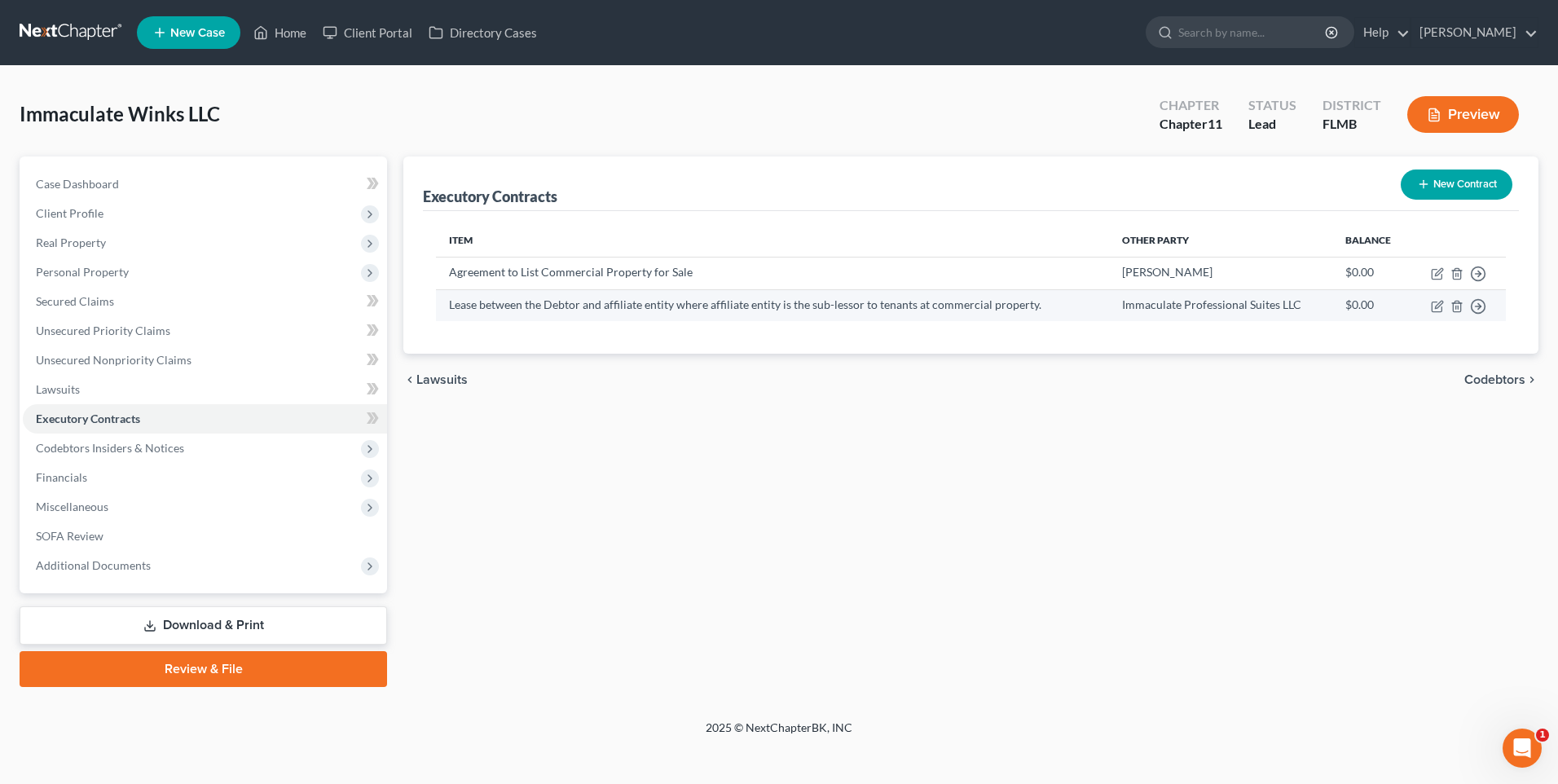
click at [612, 302] on td "Lease between the Debtor and affiliate entity where affiliate entity is the sub…" at bounding box center [772, 304] width 673 height 32
click at [1441, 304] on icon "button" at bounding box center [1438, 304] width 7 height 7
select select "2"
select select "9"
select select "0"
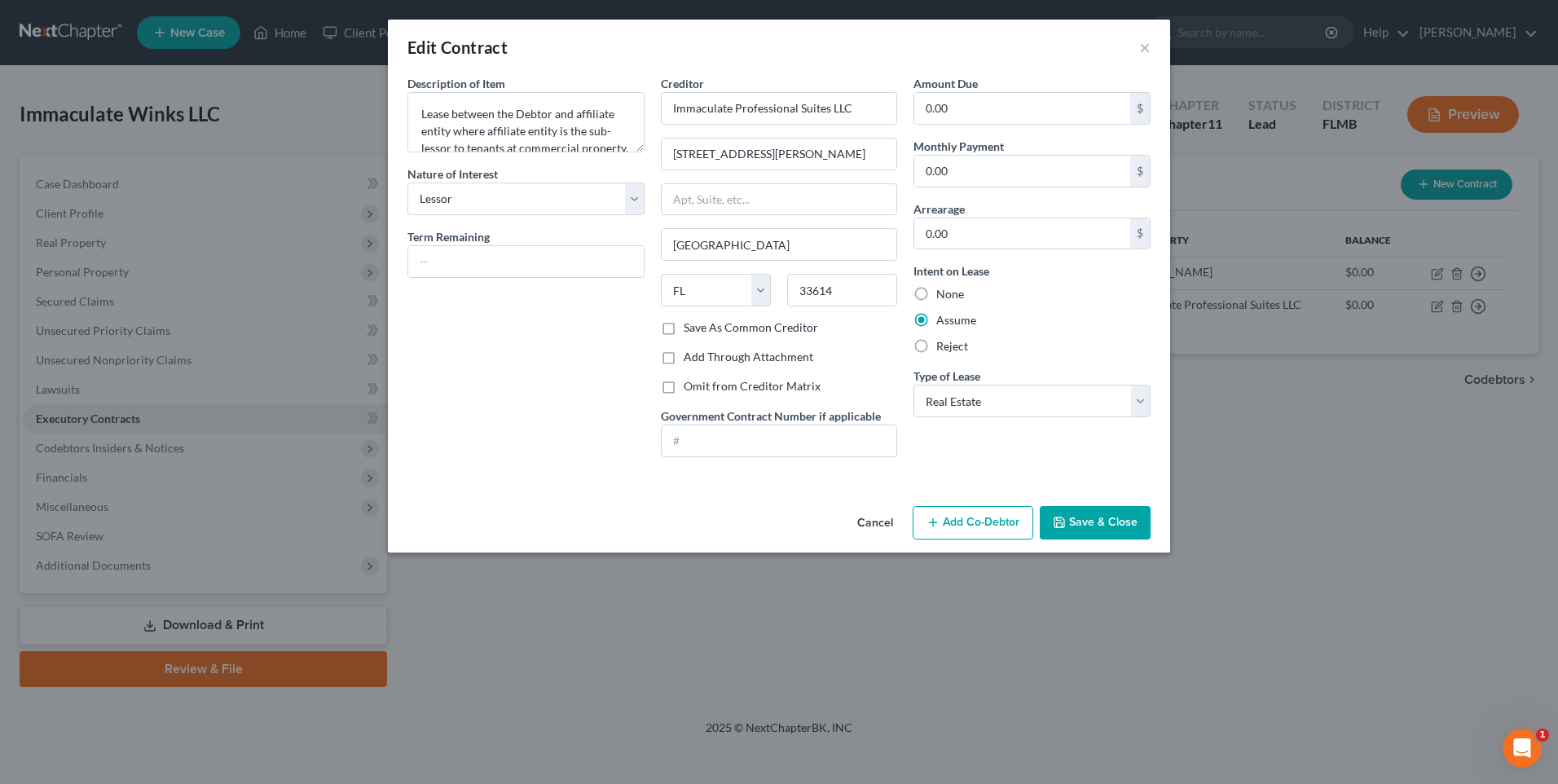
click at [1138, 49] on div "Edit Contract ×" at bounding box center [779, 46] width 783 height 55
click at [1147, 51] on button "×" at bounding box center [1144, 47] width 11 height 19
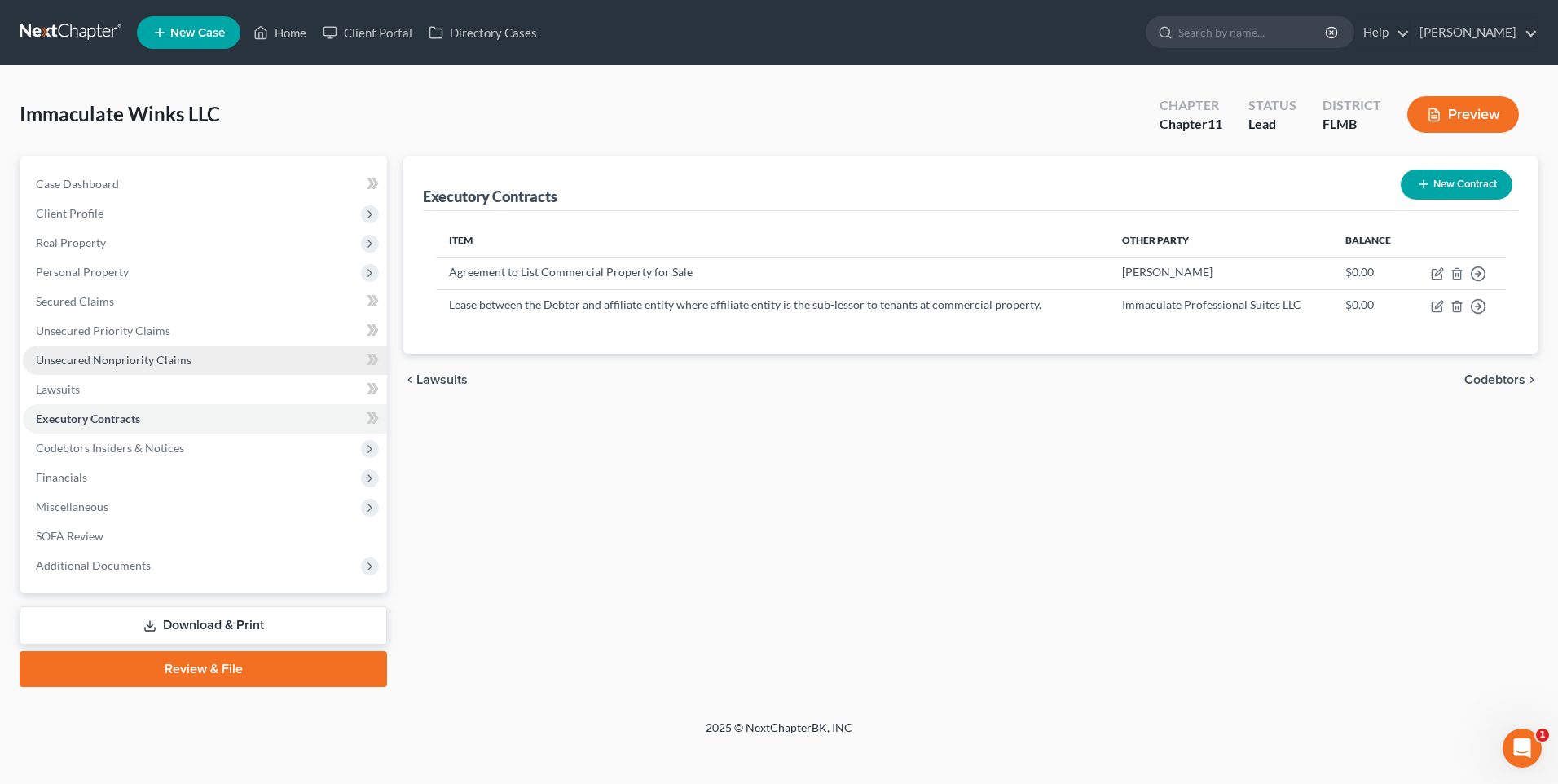
click at [69, 360] on span "Unsecured Nonpriority Claims" at bounding box center [114, 360] width 156 height 14
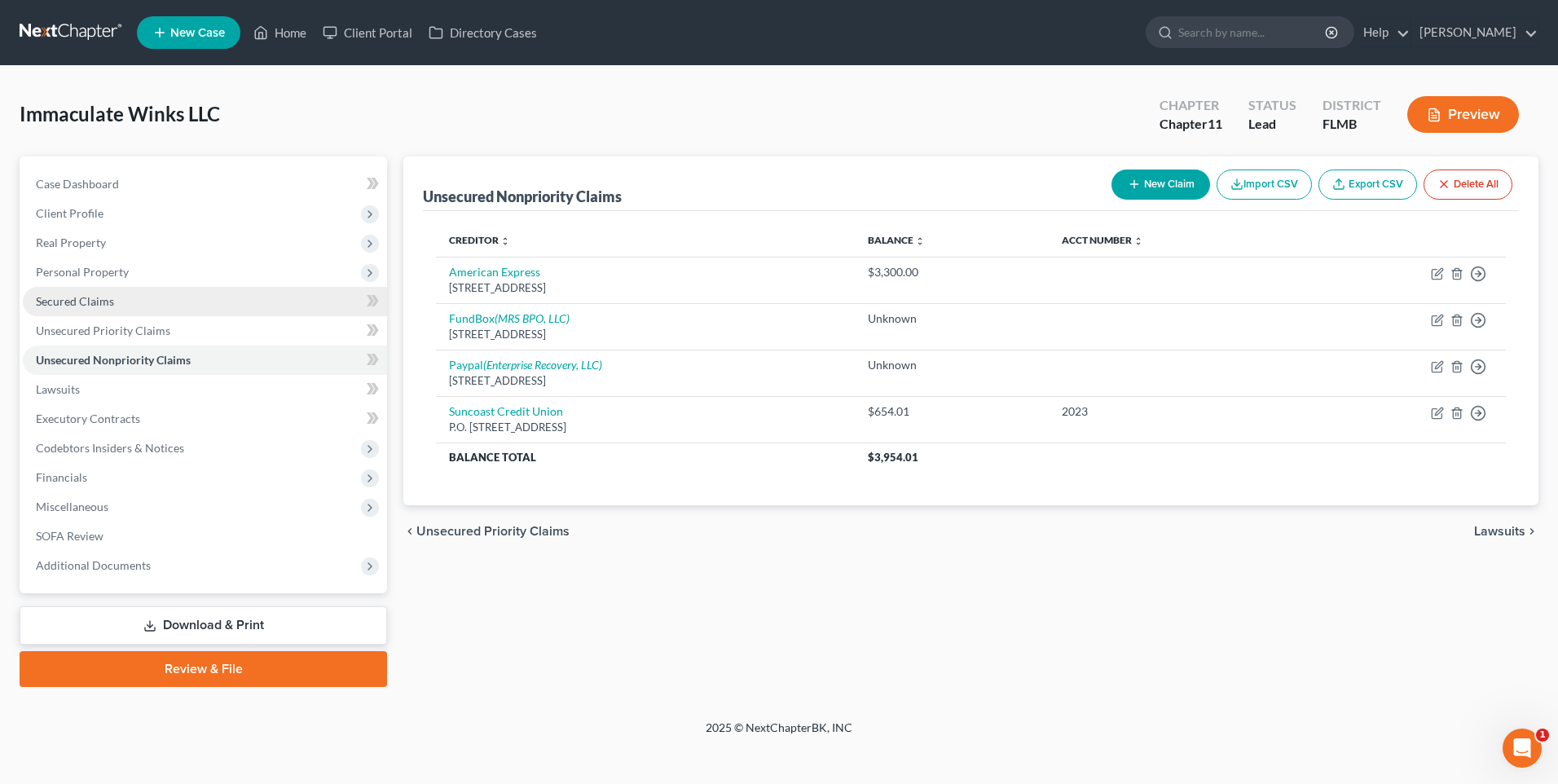
click at [123, 311] on link "Secured Claims" at bounding box center [205, 302] width 364 height 30
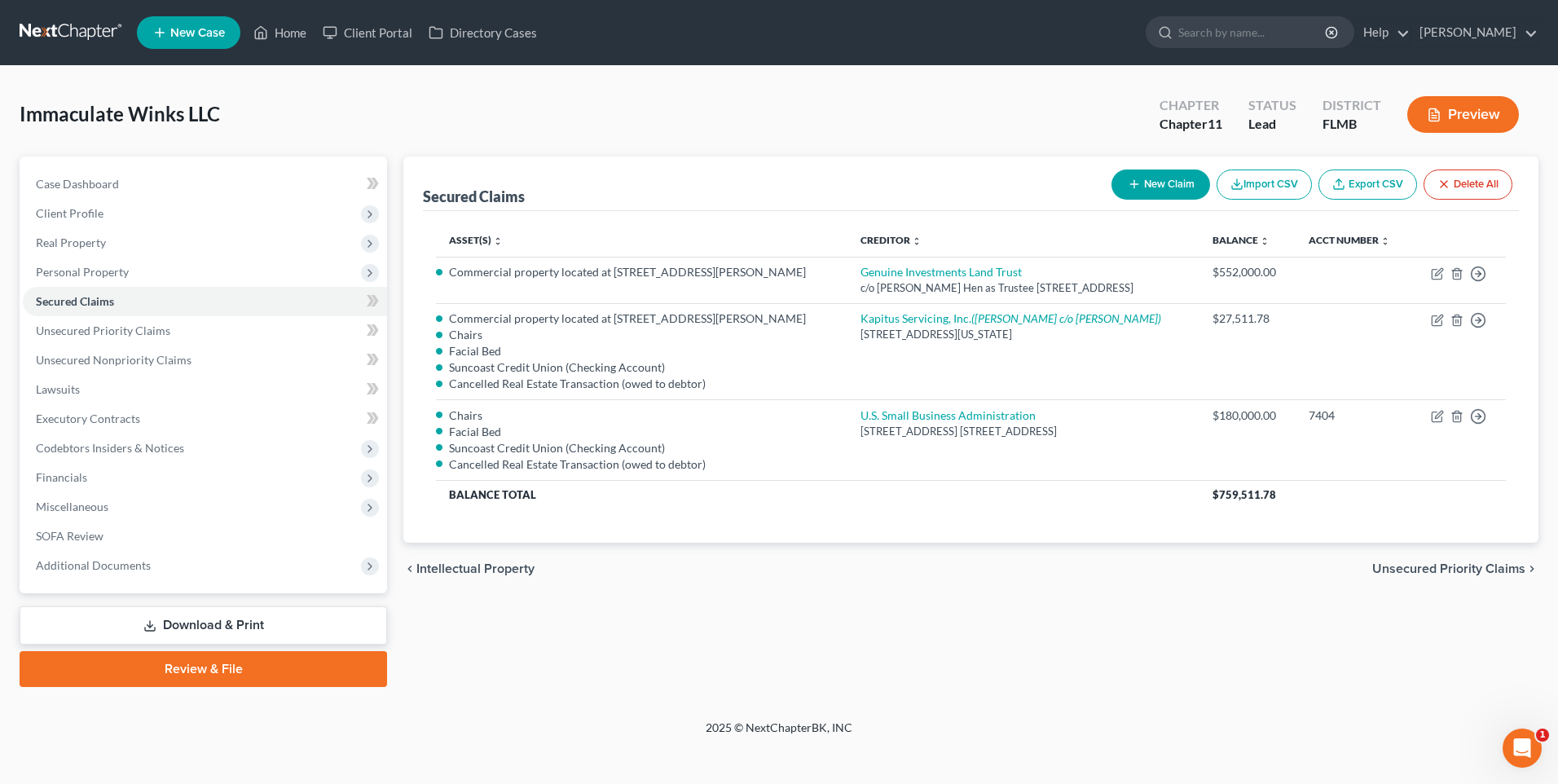
click at [191, 624] on link "Download & Print" at bounding box center [203, 626] width 368 height 38
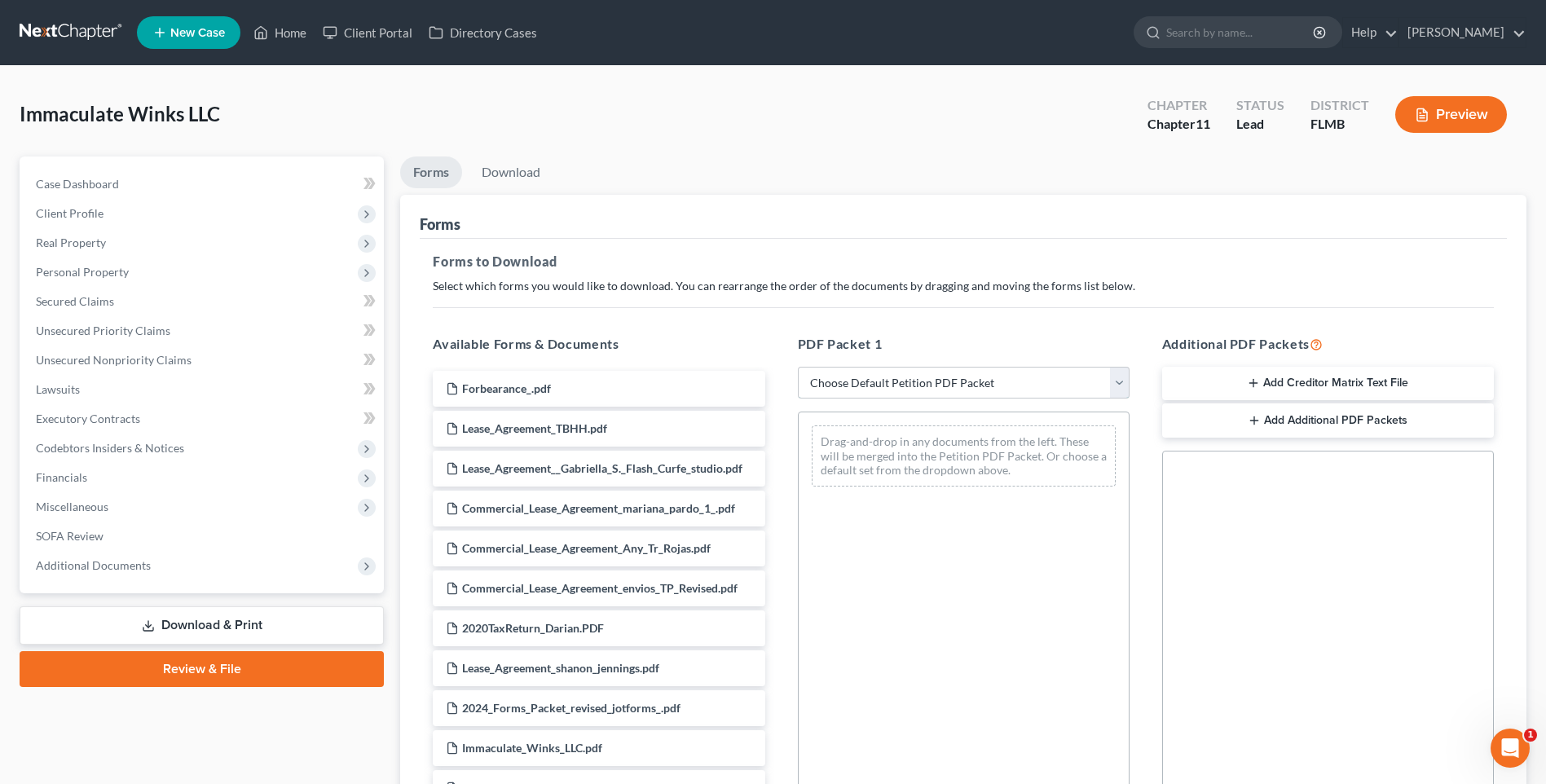
click at [1014, 383] on select "Choose Default Petition PDF Packet Complete Bankruptcy Petition (all forms and …" at bounding box center [963, 382] width 332 height 32
select select "5"
click at [798, 367] on select "Choose Default Petition PDF Packet Complete Bankruptcy Petition (all forms and …" at bounding box center [963, 382] width 332 height 32
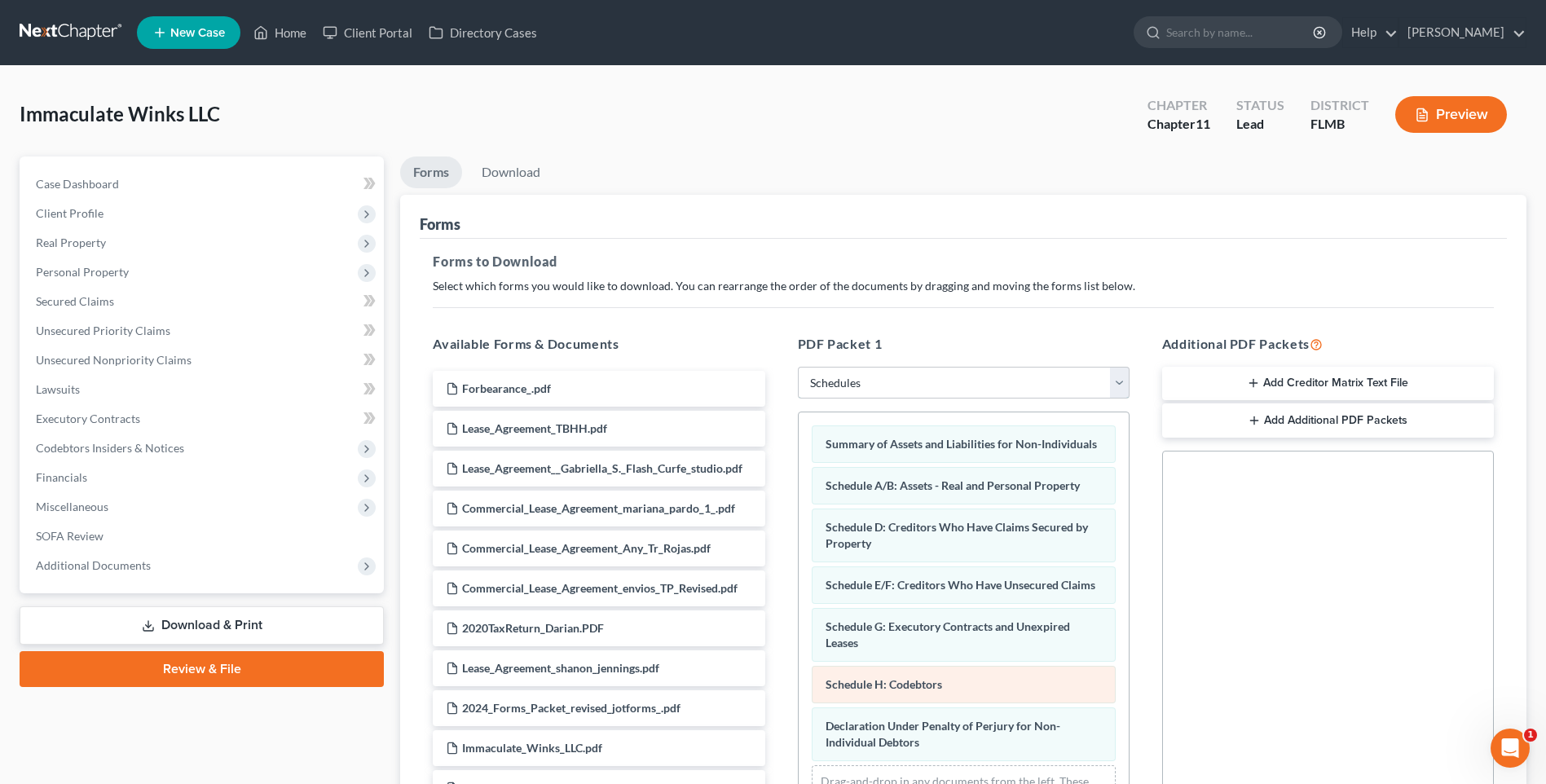
scroll to position [222, 0]
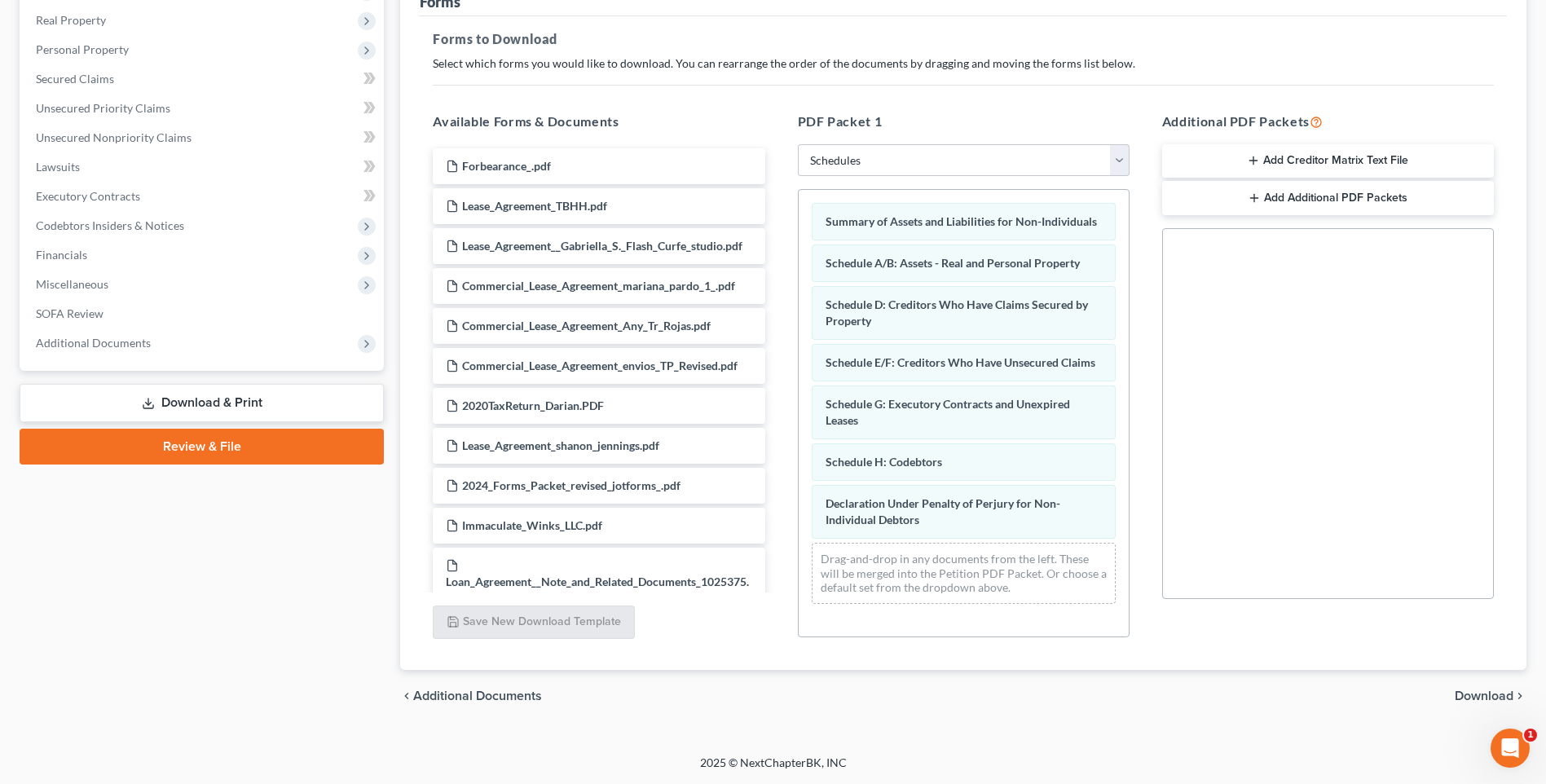
click at [1473, 693] on span "Download" at bounding box center [1484, 696] width 59 height 13
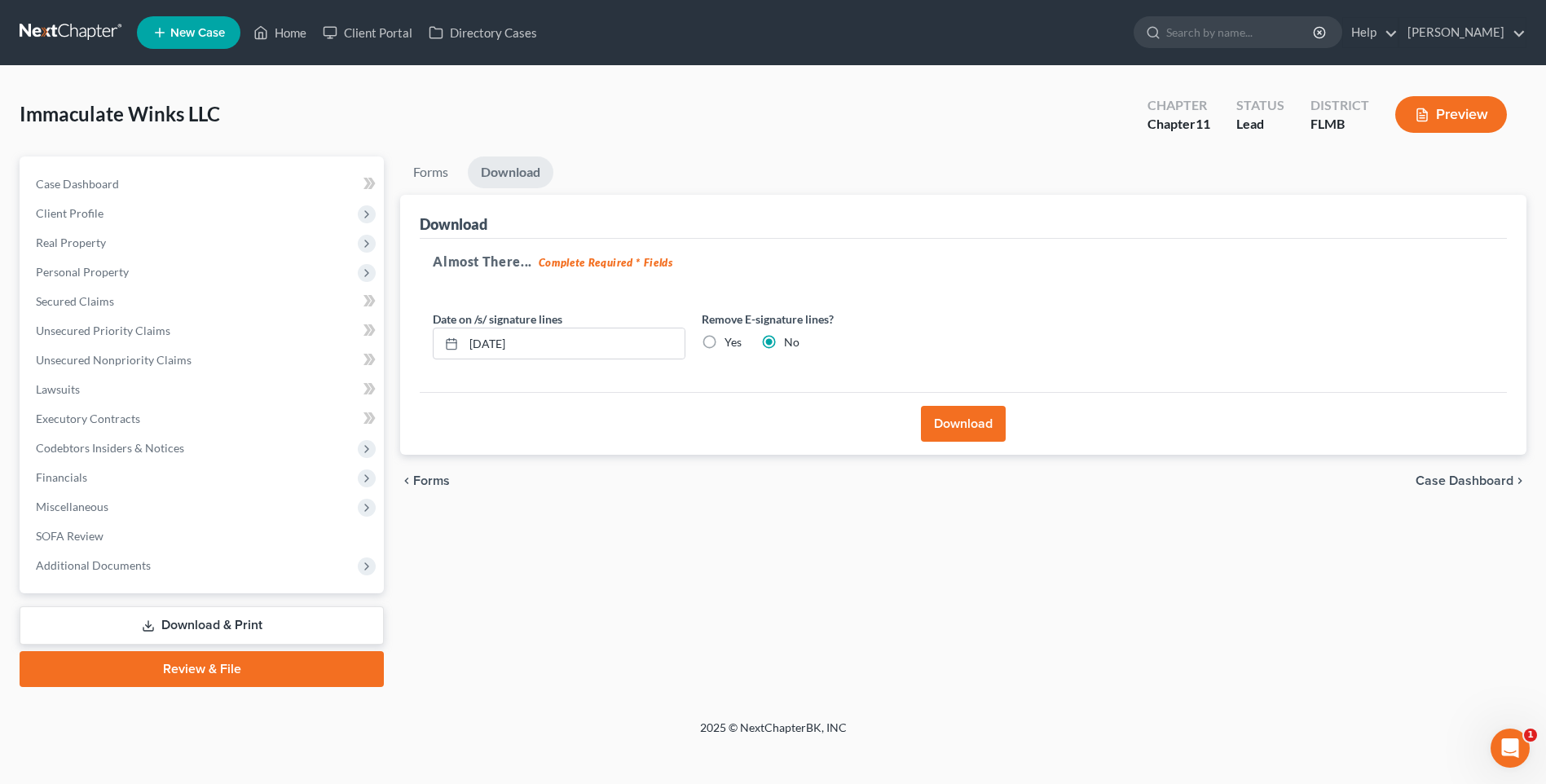
scroll to position [0, 0]
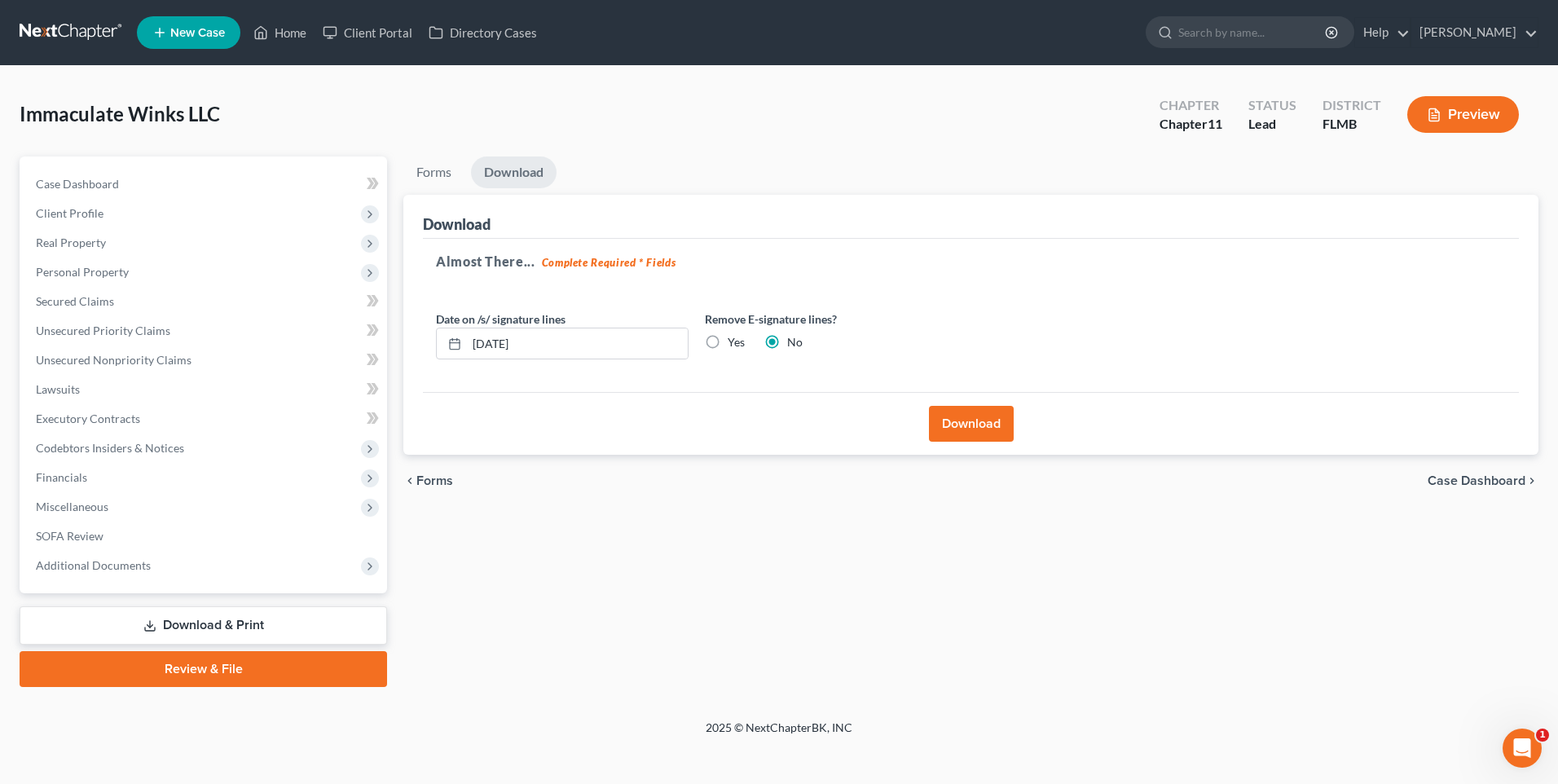
click at [982, 416] on button "Download" at bounding box center [971, 424] width 85 height 36
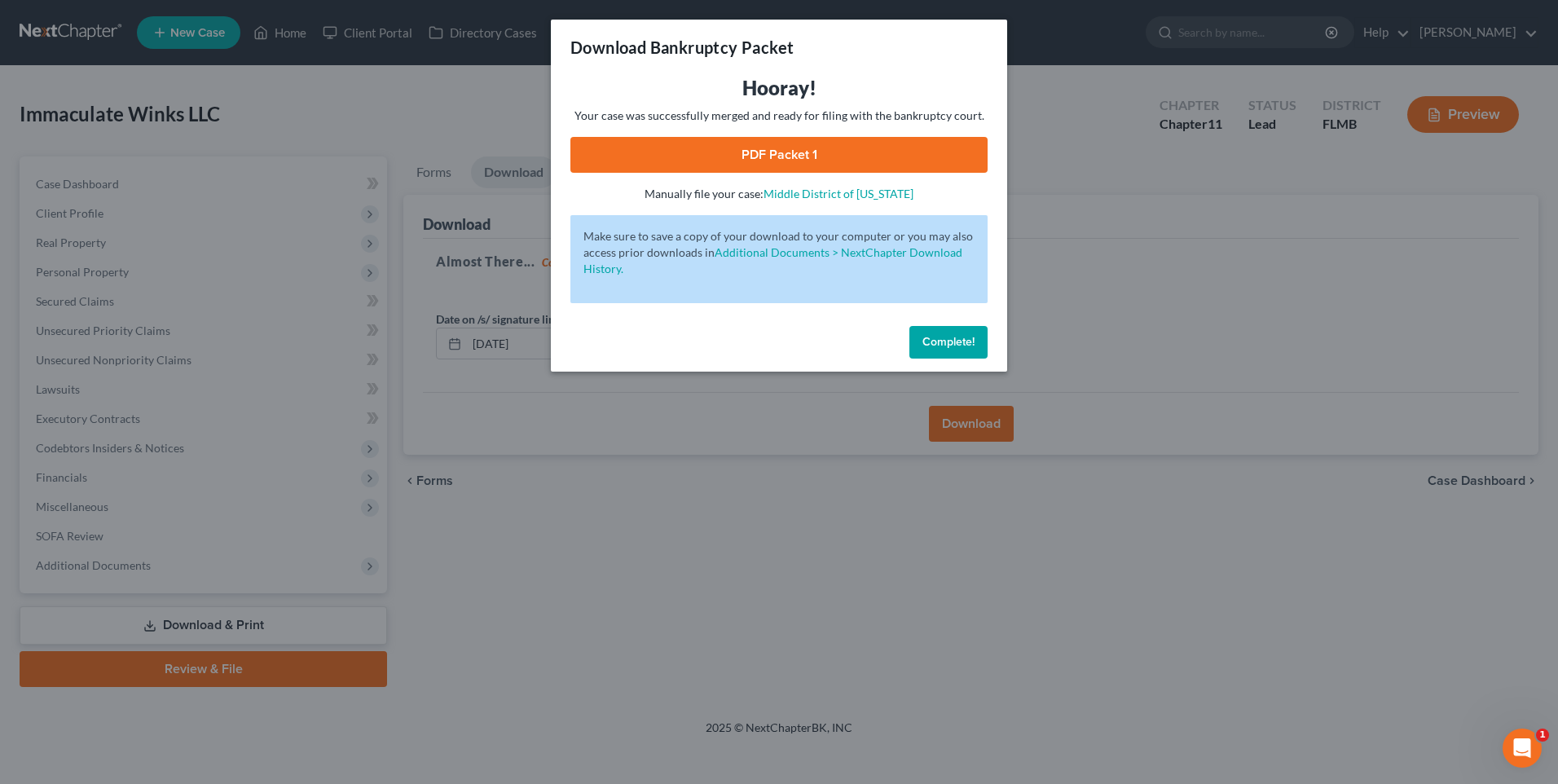
click at [674, 147] on link "PDF Packet 1" at bounding box center [779, 154] width 418 height 36
click at [950, 338] on span "Complete!" at bounding box center [949, 342] width 53 height 14
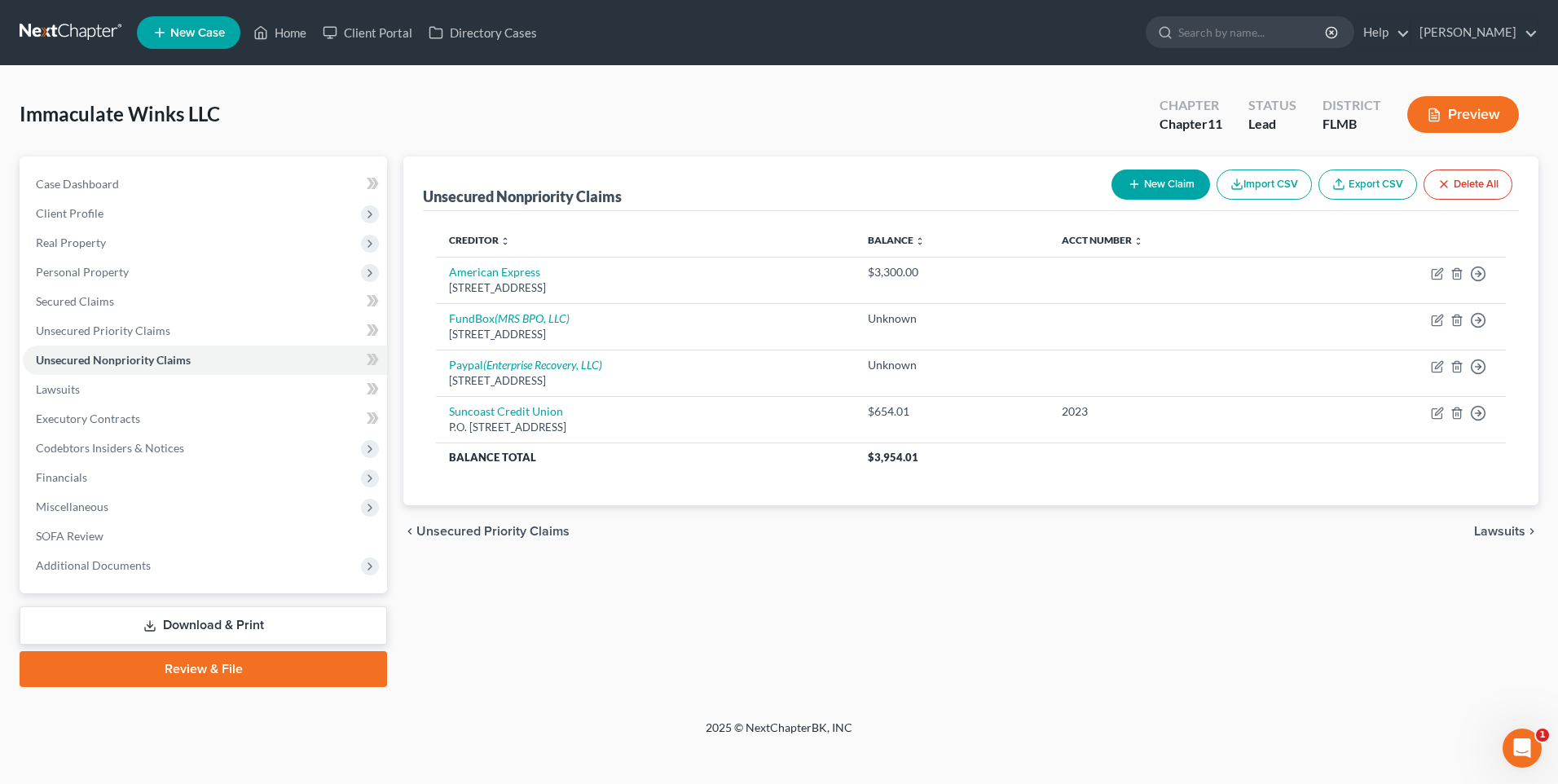
click at [197, 618] on link "Download & Print" at bounding box center [203, 626] width 368 height 38
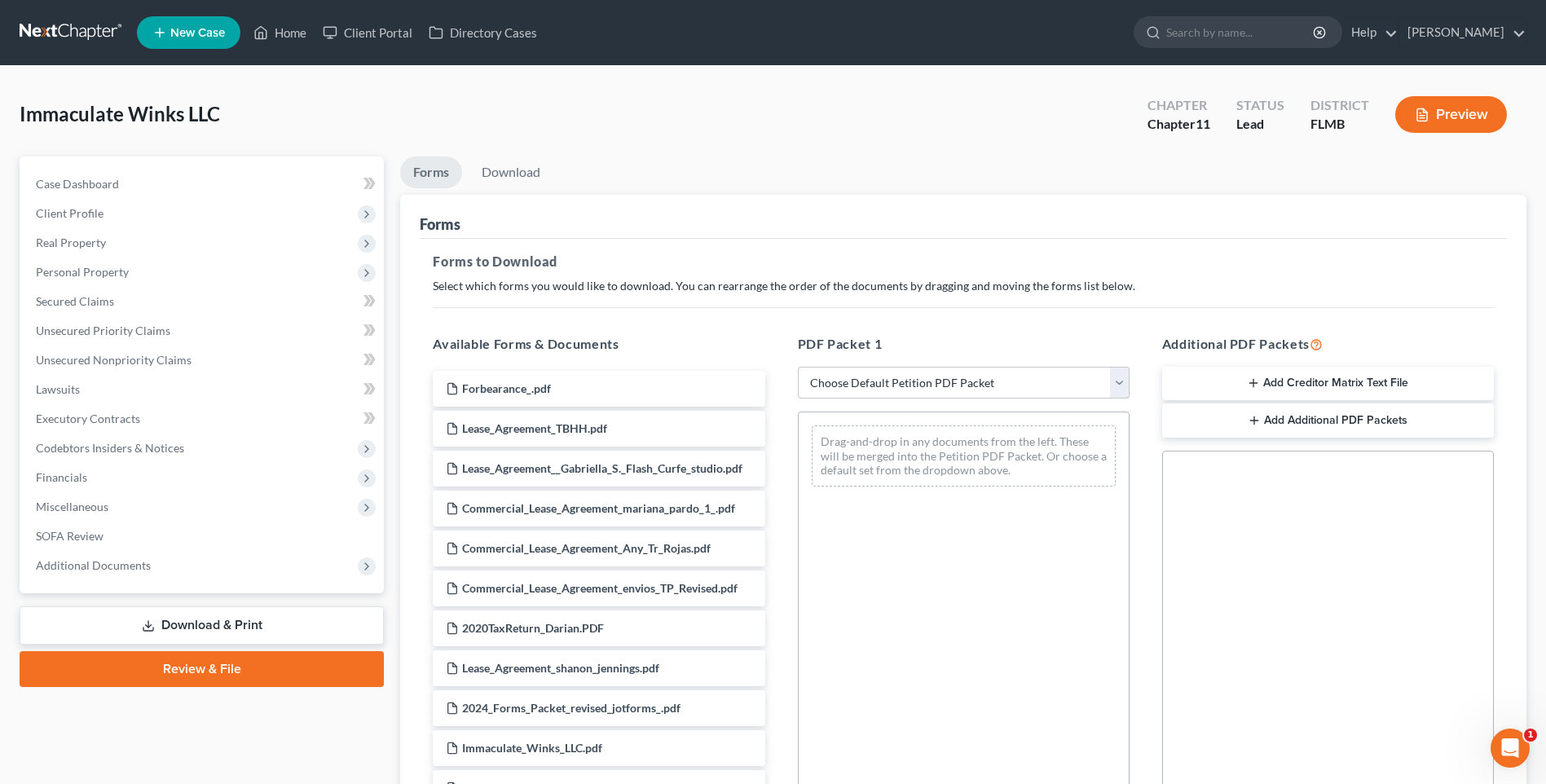
click at [1044, 379] on select "Choose Default Petition PDF Packet Complete Bankruptcy Petition (all forms and …" at bounding box center [963, 382] width 332 height 32
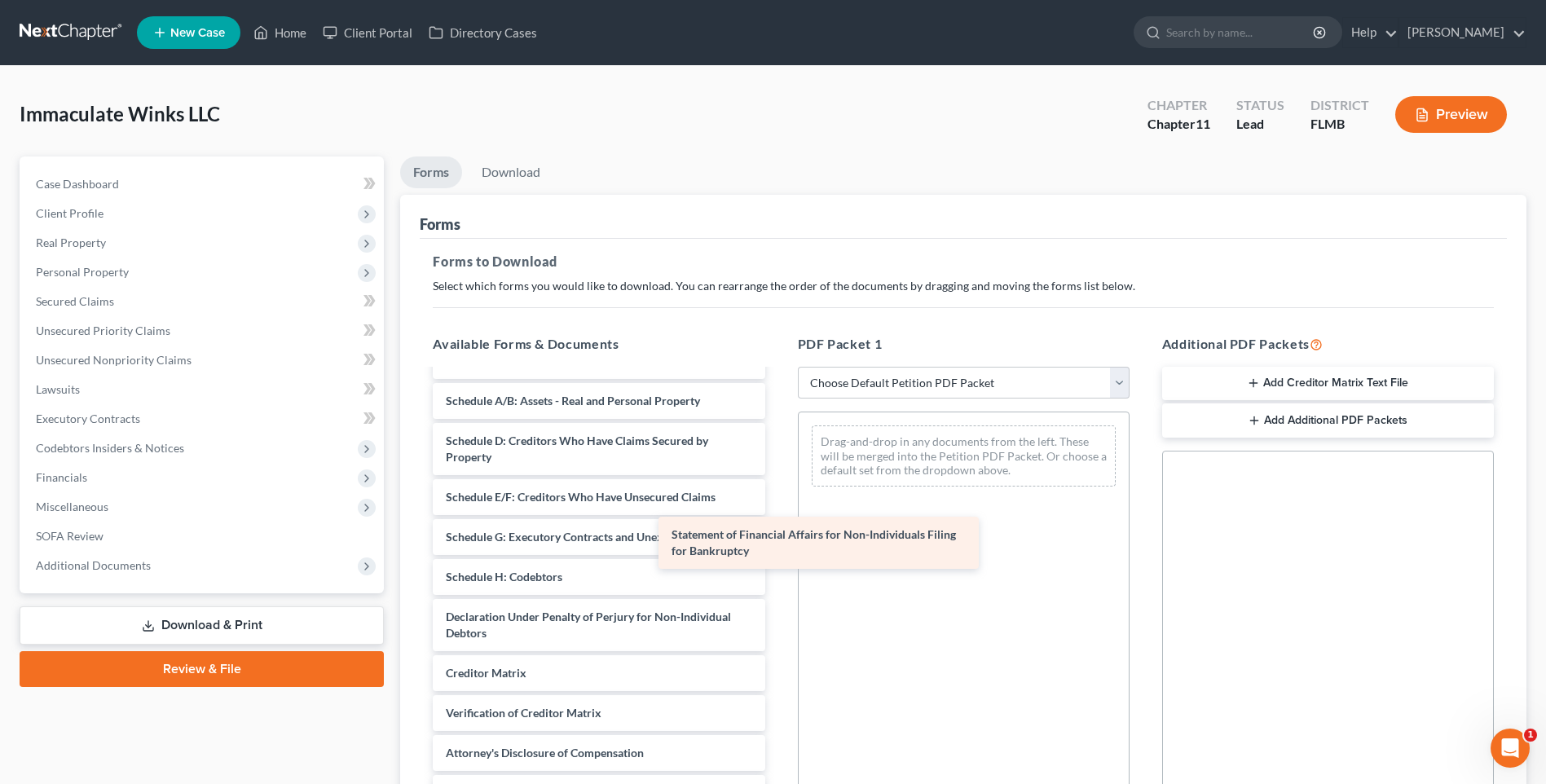
scroll to position [1188, 0]
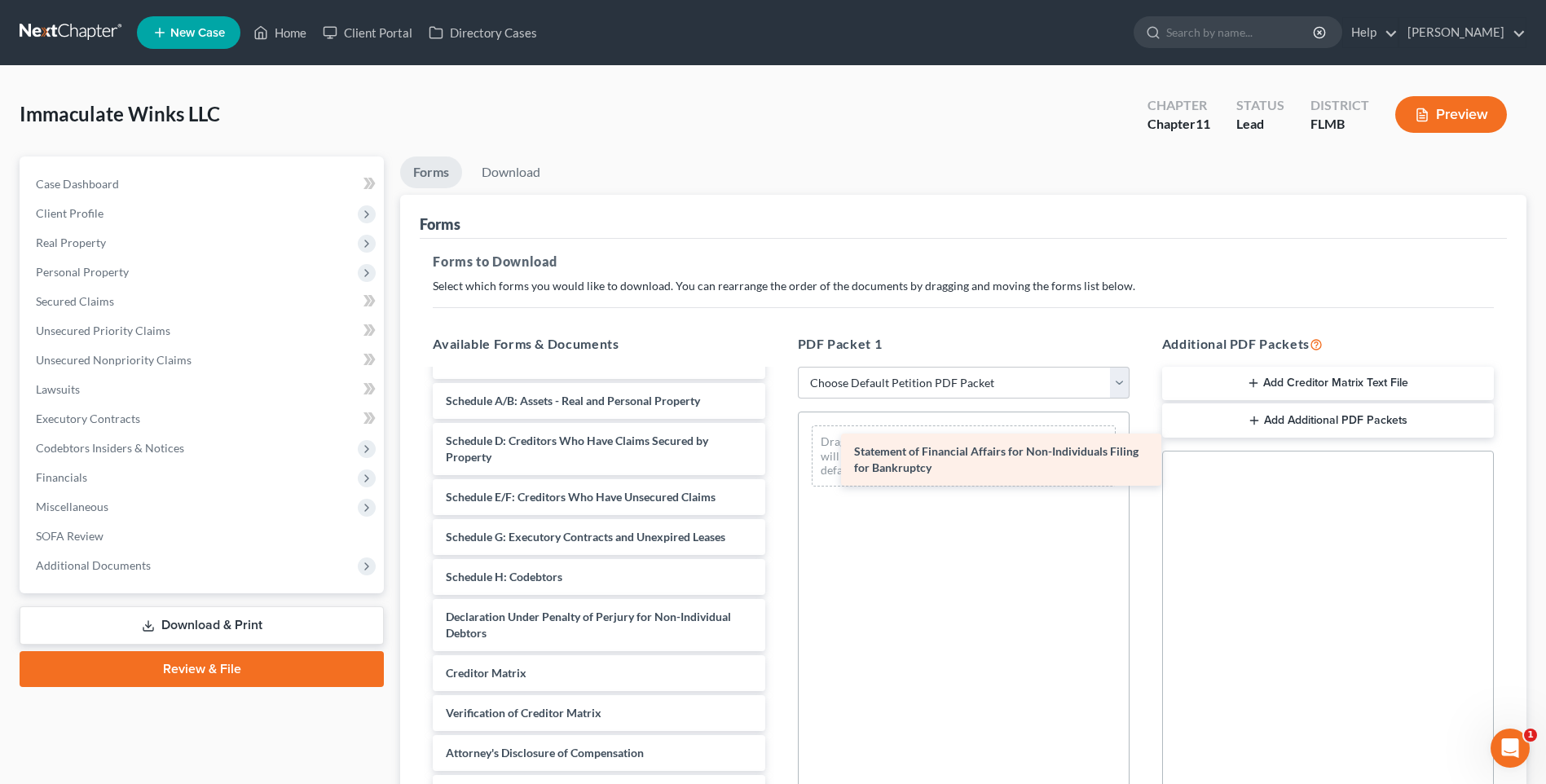
drag, startPoint x: 564, startPoint y: 576, endPoint x: 973, endPoint y: 466, distance: 423.5
click at [777, 466] on div "Statement of Financial Affairs for Non-Individuals Filing for Bankruptcy Forbea…" at bounding box center [598, 4] width 358 height 1612
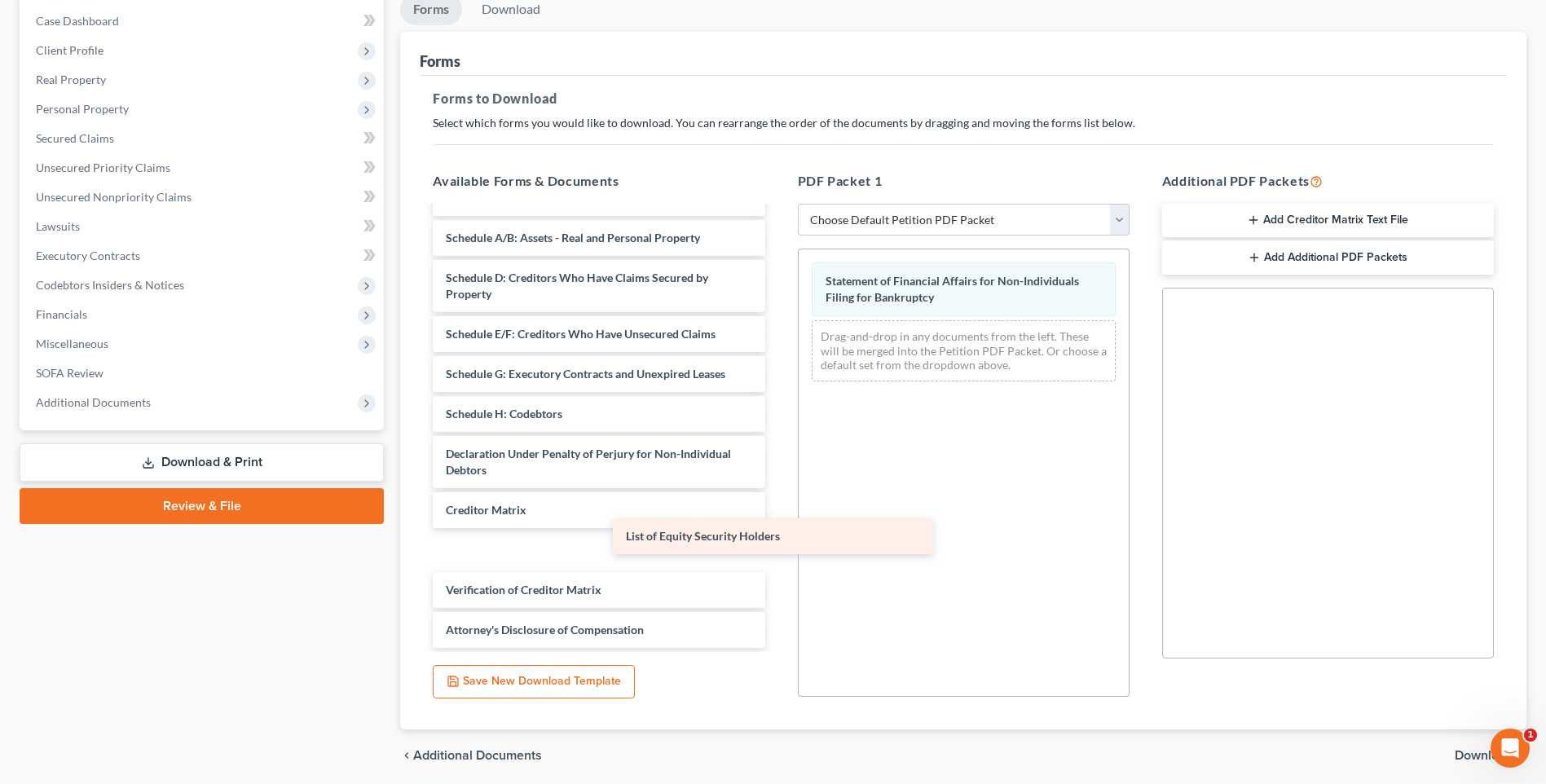
scroll to position [1149, 0]
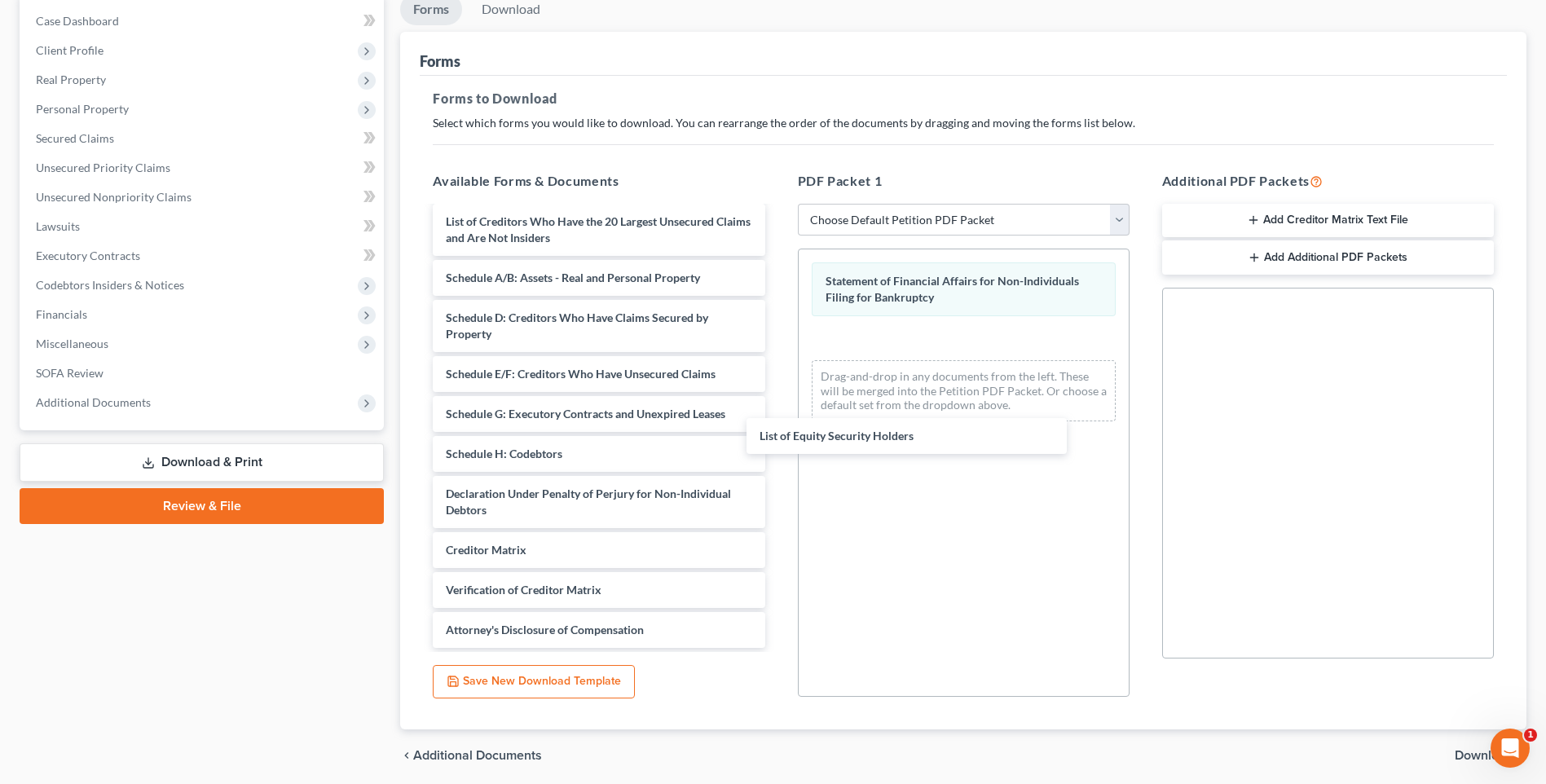
drag, startPoint x: 537, startPoint y: 629, endPoint x: 860, endPoint y: 430, distance: 379.4
click at [1480, 753] on span "Download" at bounding box center [1484, 755] width 59 height 13
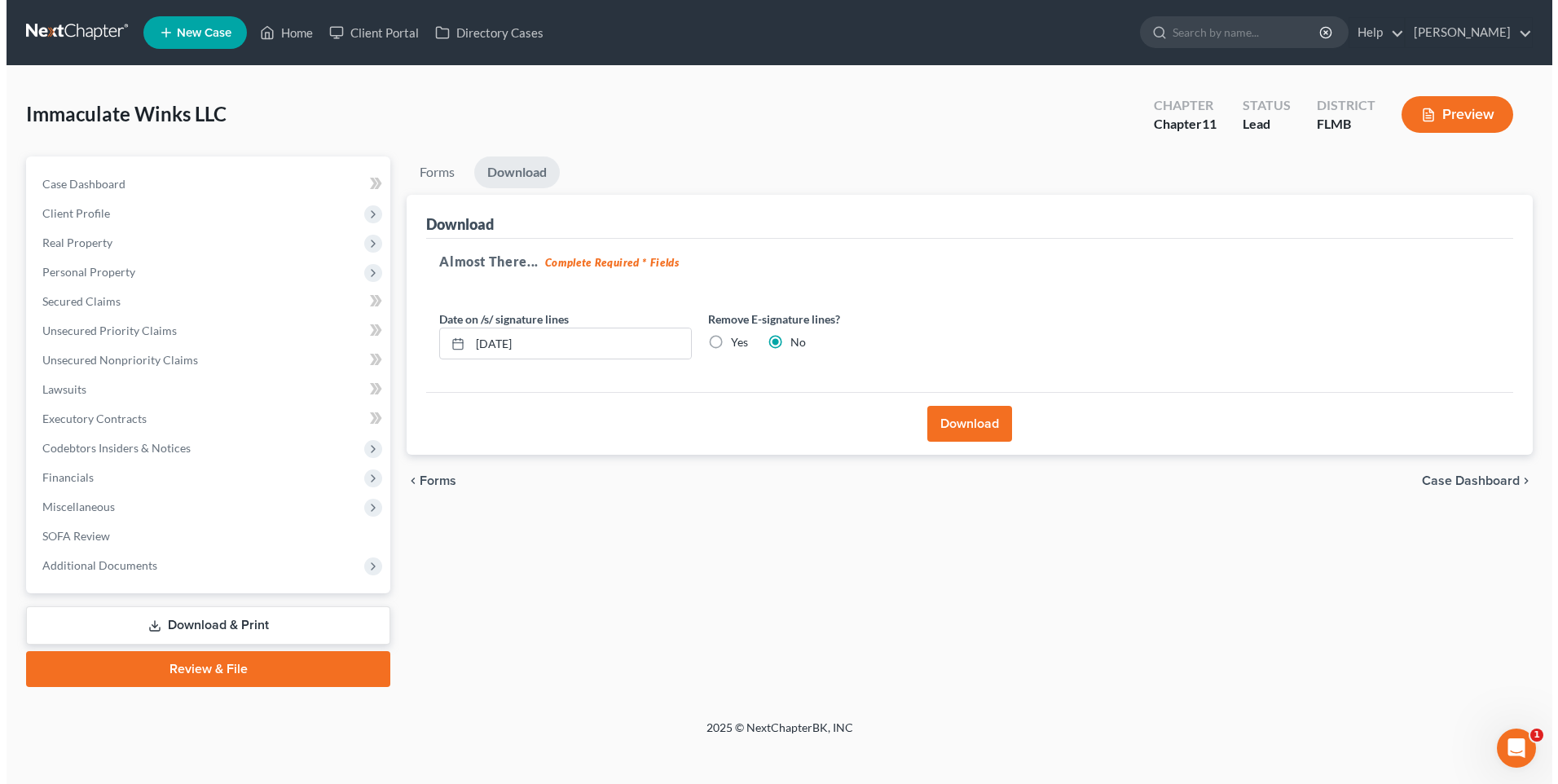
scroll to position [0, 0]
click at [989, 439] on button "Download" at bounding box center [971, 424] width 85 height 36
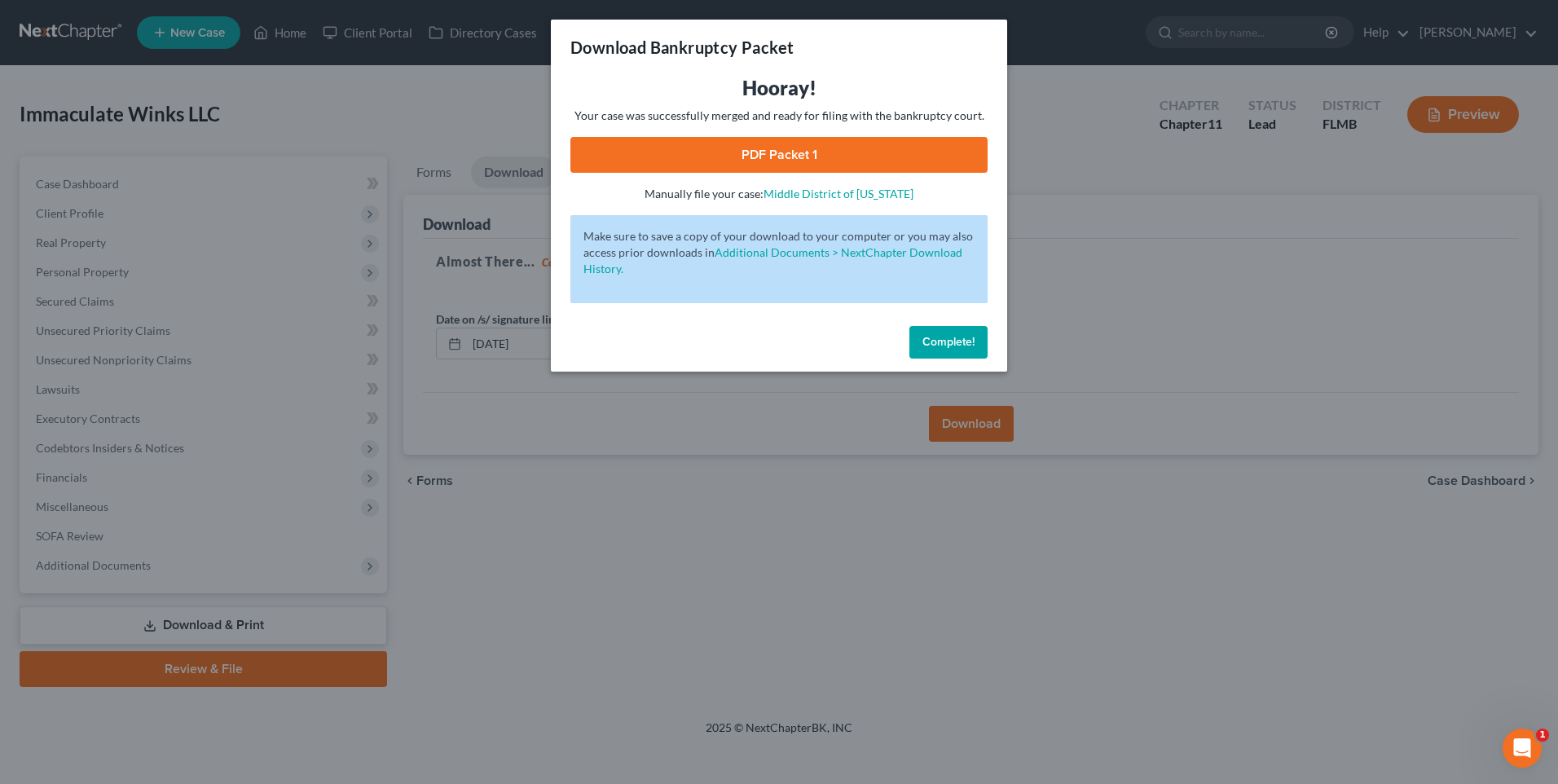
click at [737, 147] on link "PDF Packet 1" at bounding box center [779, 154] width 418 height 36
